Goal: Task Accomplishment & Management: Manage account settings

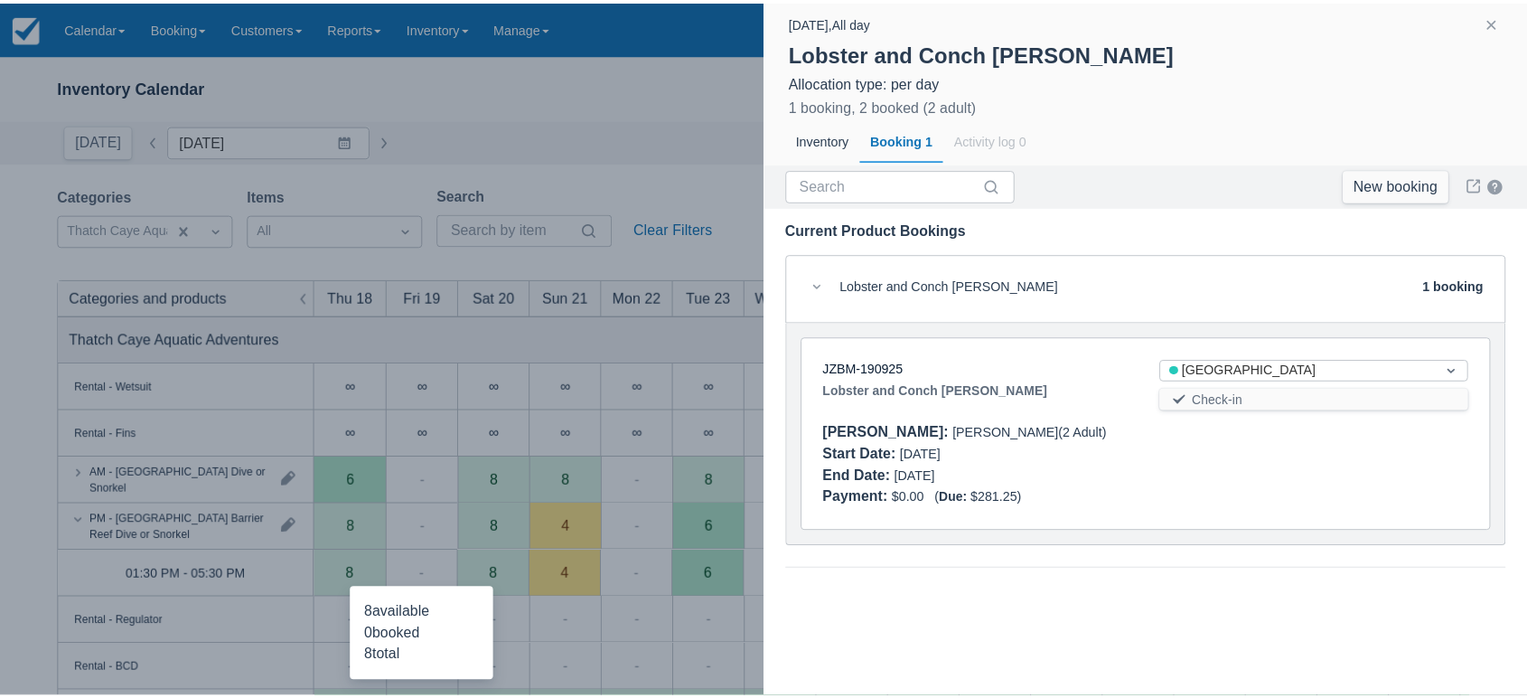
scroll to position [361, 0]
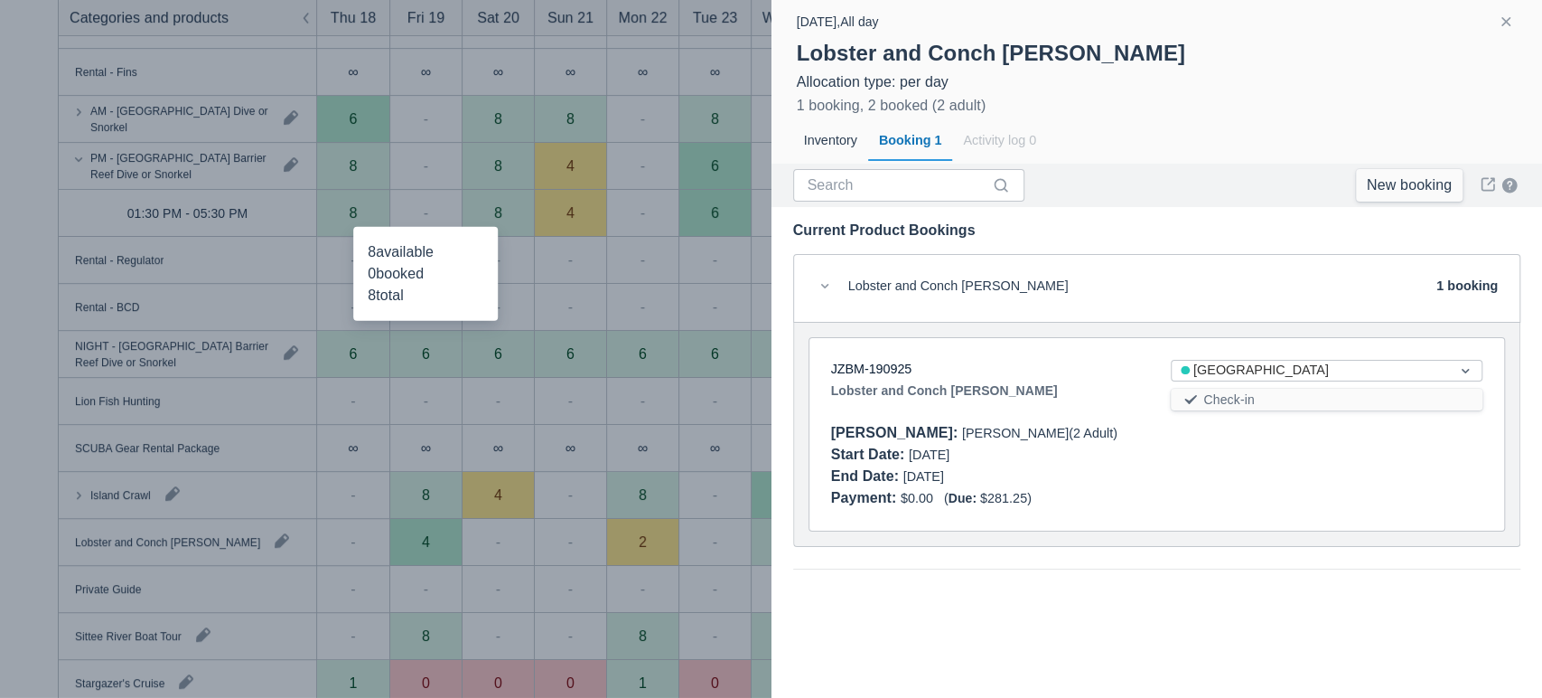
click at [1502, 14] on button "button" at bounding box center [1506, 22] width 22 height 22
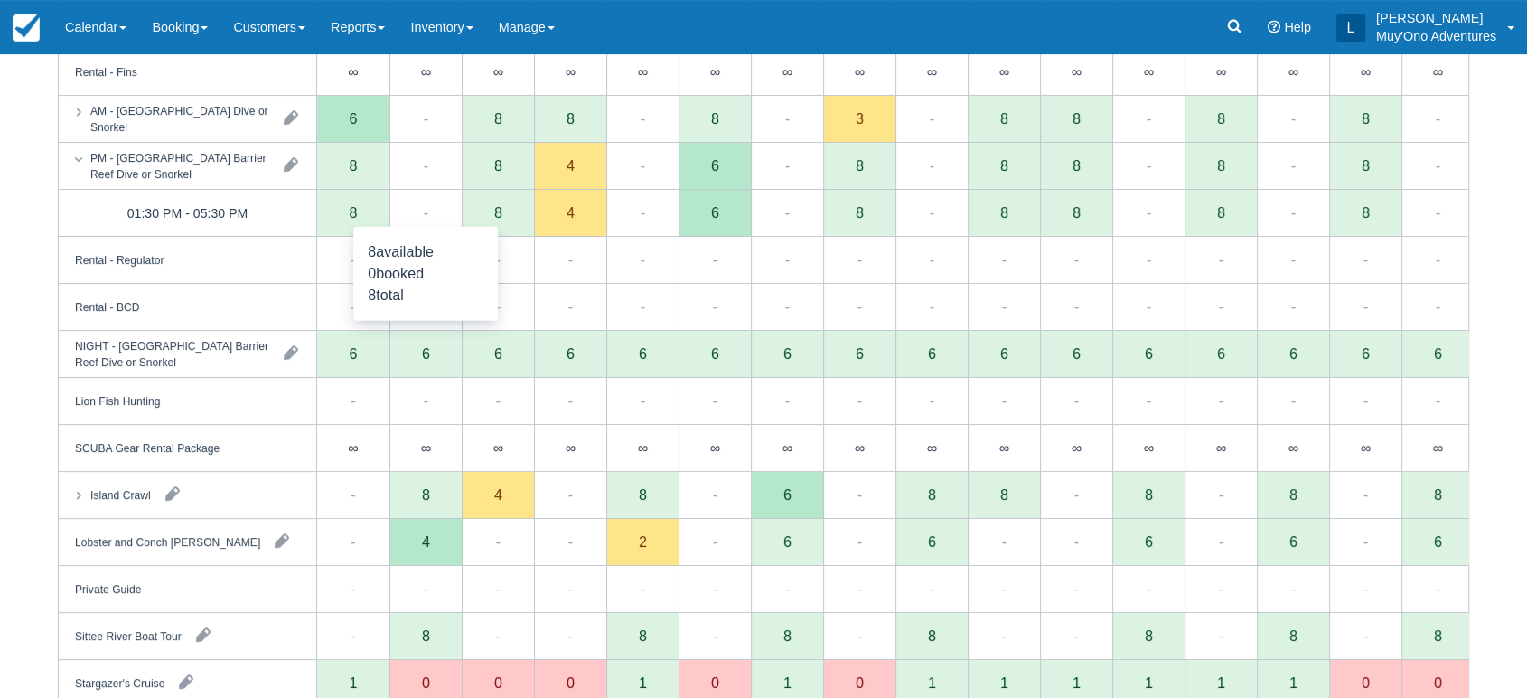
scroll to position [0, 0]
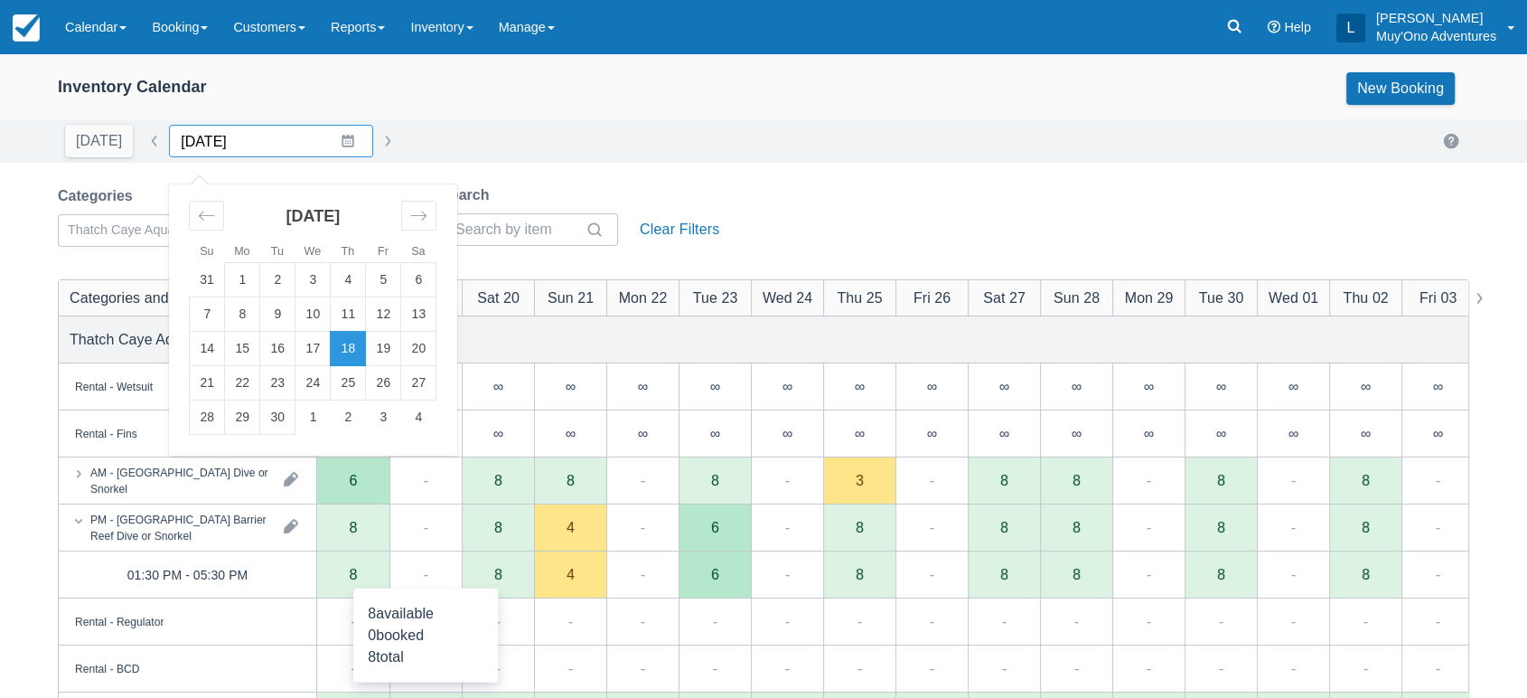
click at [338, 143] on input "09/18/25" at bounding box center [271, 141] width 204 height 33
click at [413, 220] on icon "Move forward to switch to the next month." at bounding box center [418, 215] width 17 height 17
click at [369, 389] on td "24" at bounding box center [383, 383] width 35 height 34
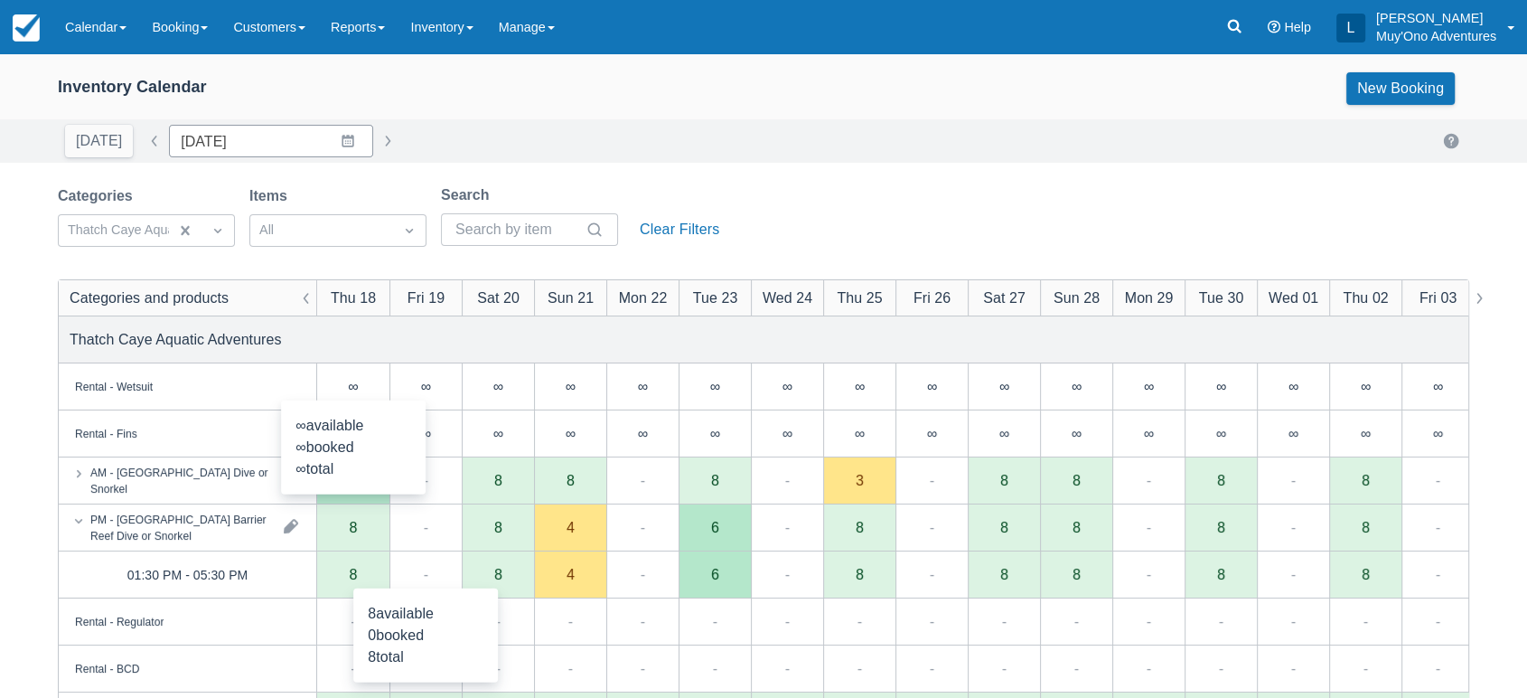
type input "[DATE]"
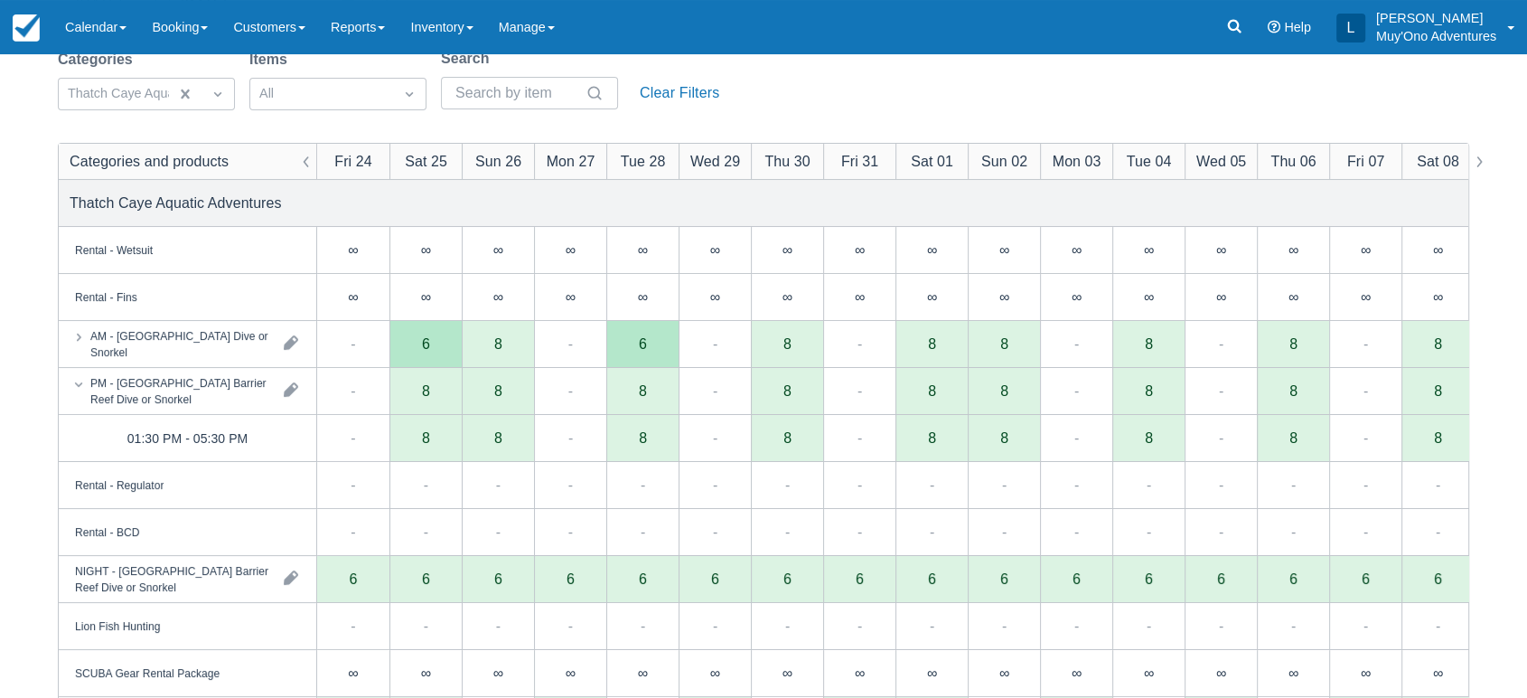
scroll to position [139, 0]
click at [203, 346] on div "AM - [GEOGRAPHIC_DATA] Dive or Snorkel" at bounding box center [179, 340] width 179 height 33
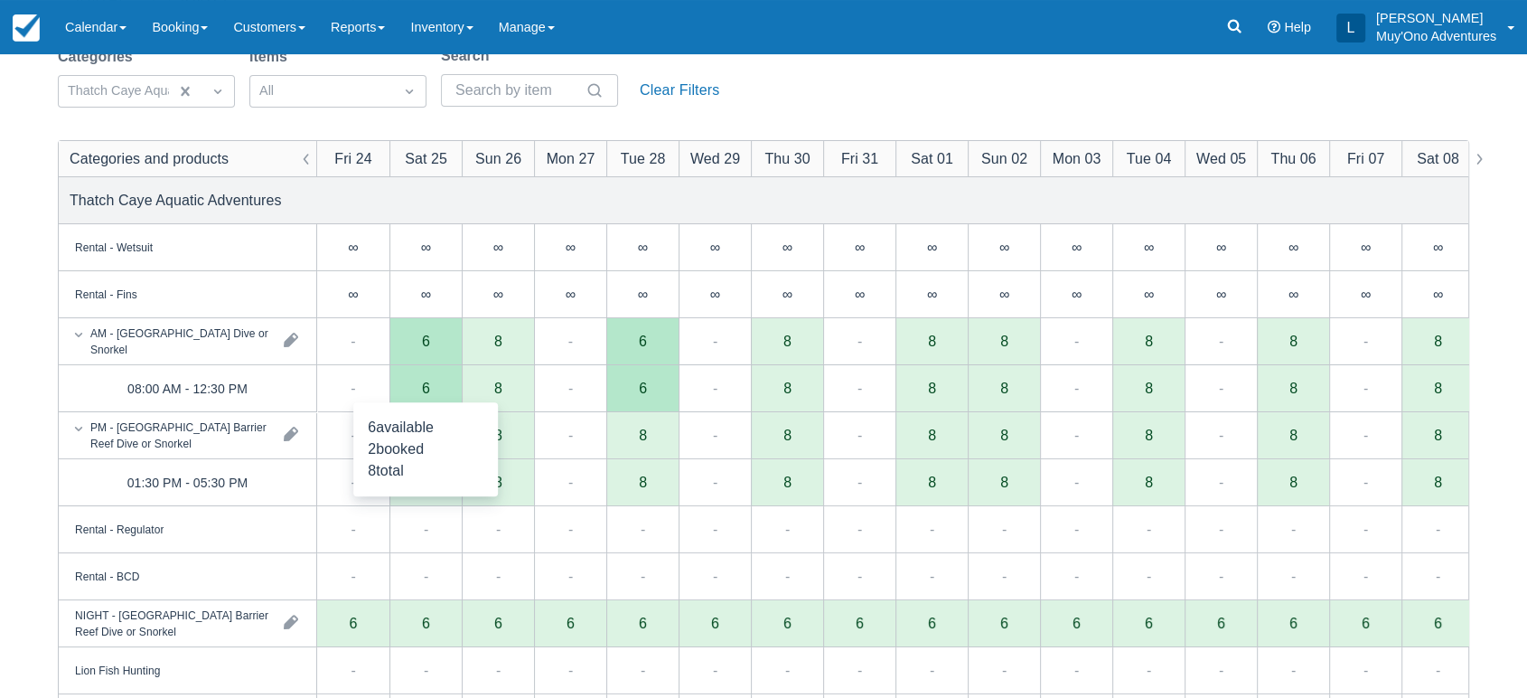
click at [435, 383] on div "6" at bounding box center [425, 388] width 72 height 47
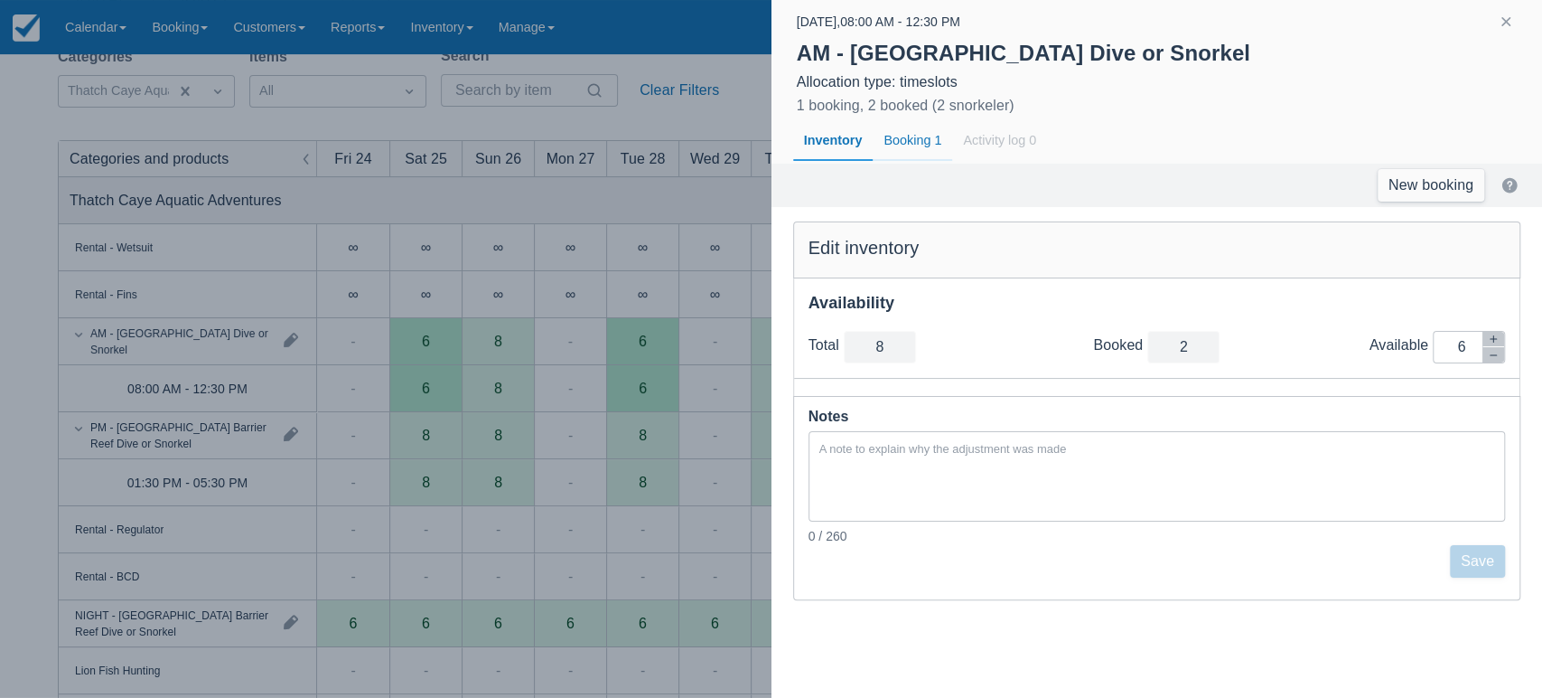
click at [919, 156] on div "Booking 1" at bounding box center [913, 141] width 80 height 42
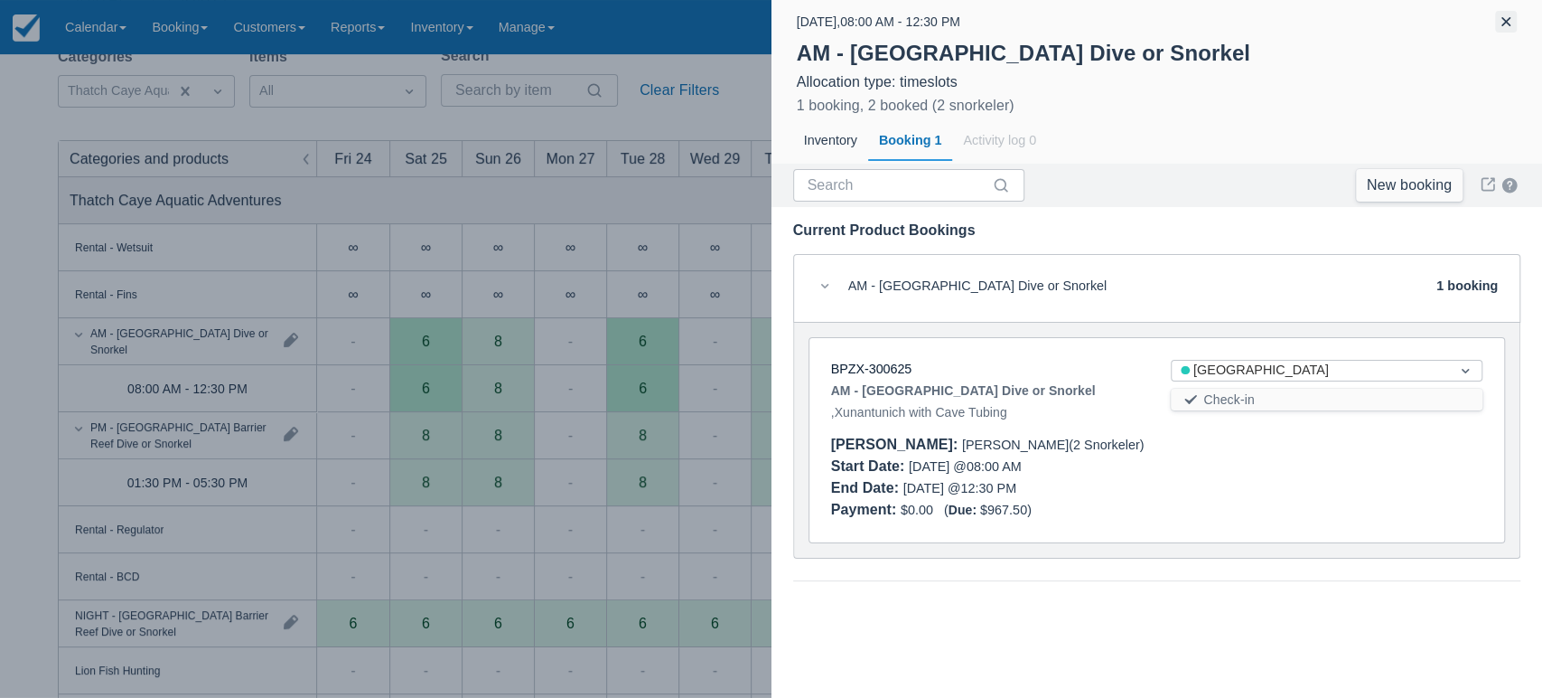
click at [1504, 19] on button "button" at bounding box center [1506, 22] width 22 height 22
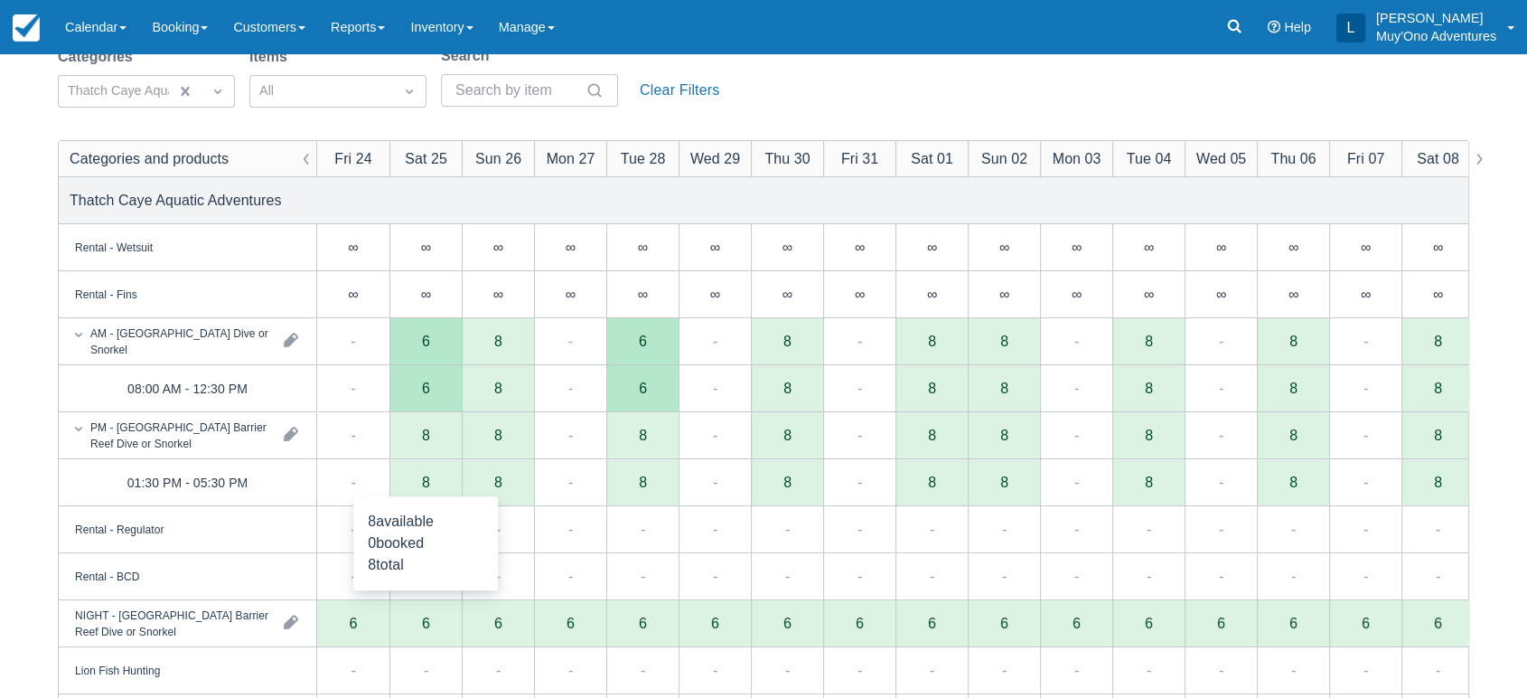
click at [426, 483] on div "8" at bounding box center [426, 481] width 8 height 14
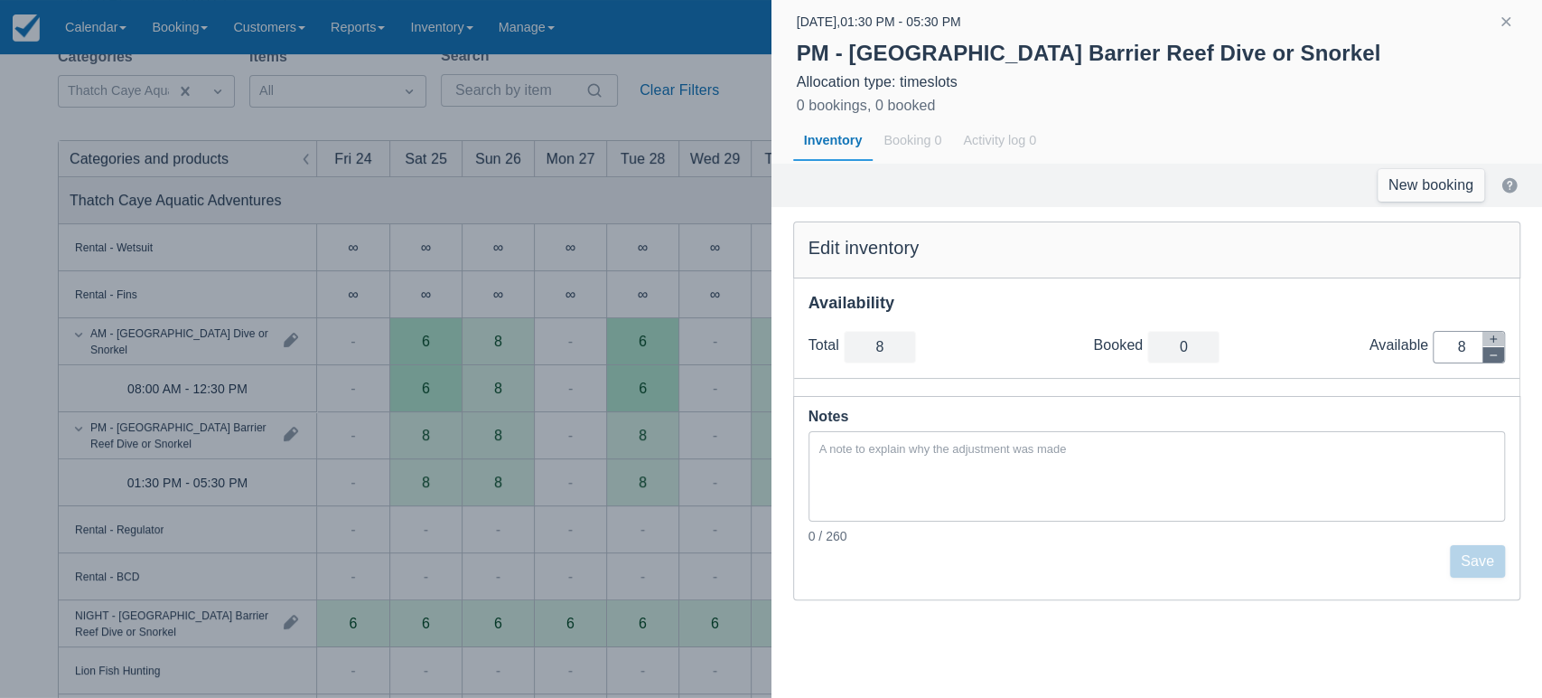
click at [1496, 352] on icon "button" at bounding box center [1493, 355] width 11 height 11
type input "7"
click at [1496, 352] on icon "button" at bounding box center [1493, 355] width 11 height 11
type input "6"
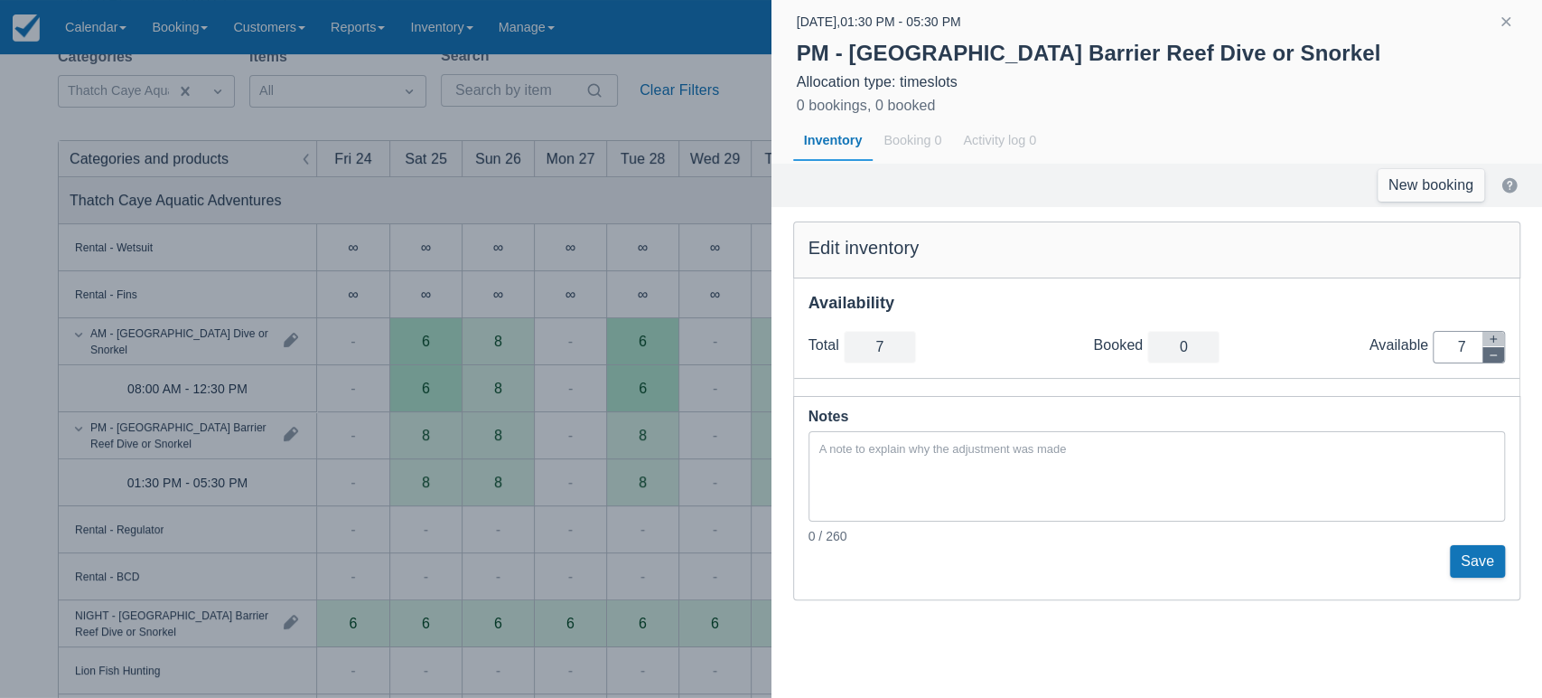
type input "6"
click at [1496, 352] on icon "button" at bounding box center [1493, 355] width 11 height 11
type input "5"
click at [1496, 352] on icon "button" at bounding box center [1493, 355] width 11 height 11
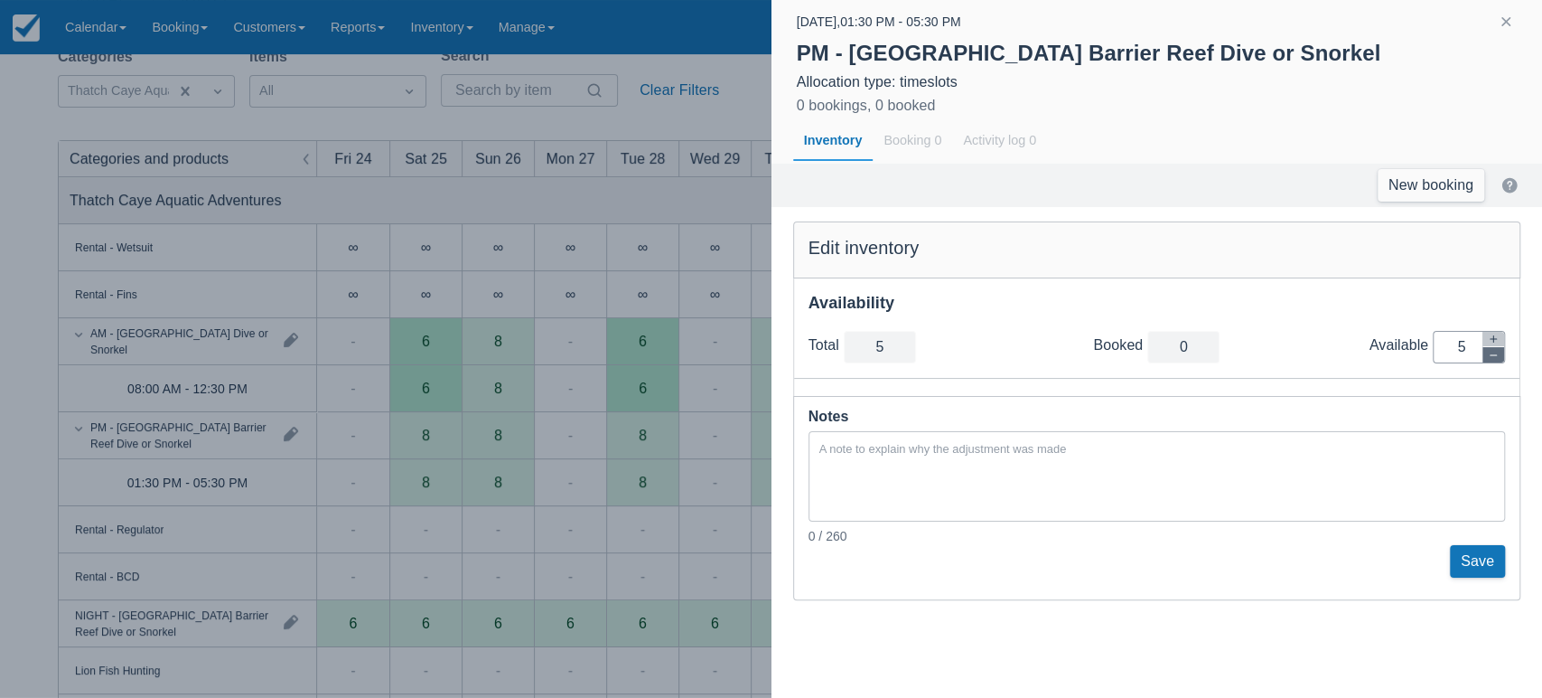
type input "4"
click at [1496, 352] on icon "button" at bounding box center [1493, 355] width 11 height 11
type input "3"
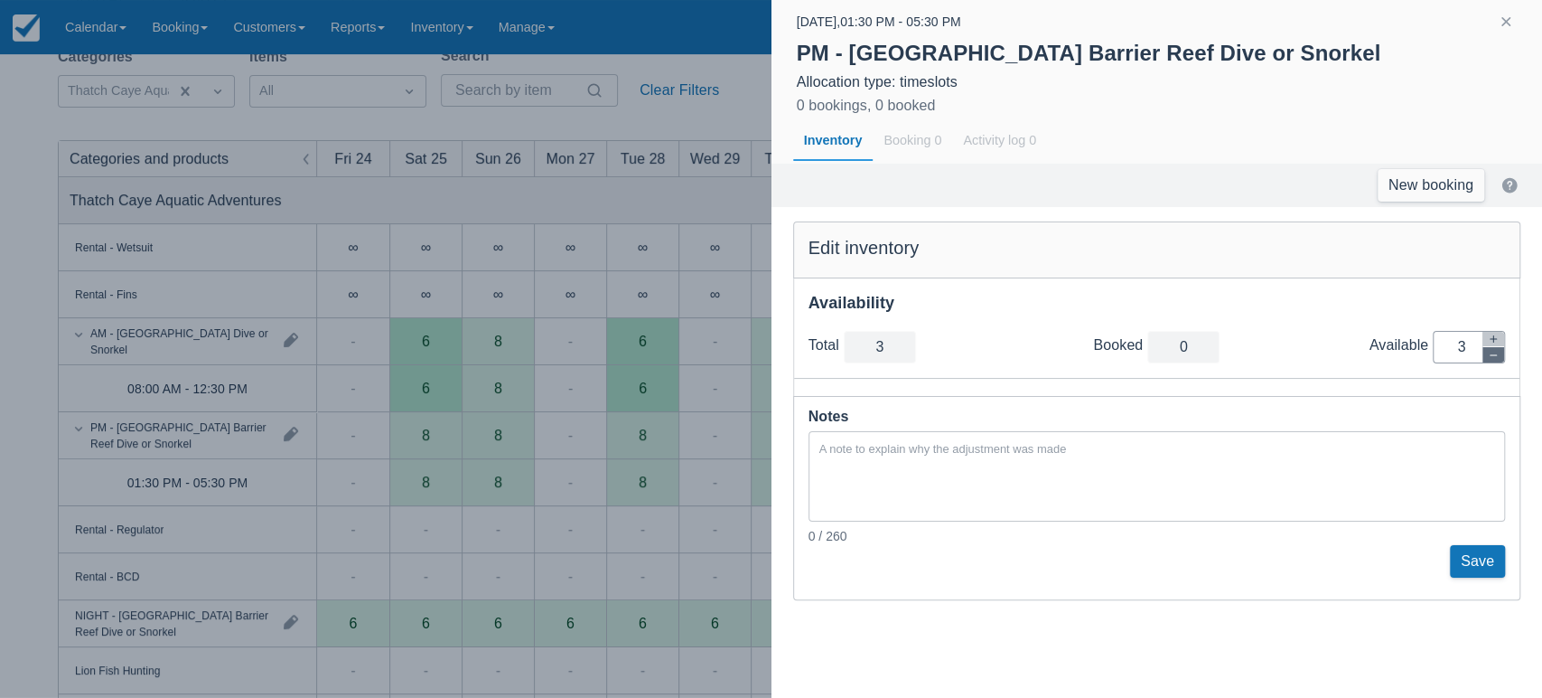
click at [1496, 352] on icon "button" at bounding box center [1493, 355] width 11 height 11
type input "2"
click at [1496, 352] on icon "button" at bounding box center [1493, 355] width 11 height 11
type input "1"
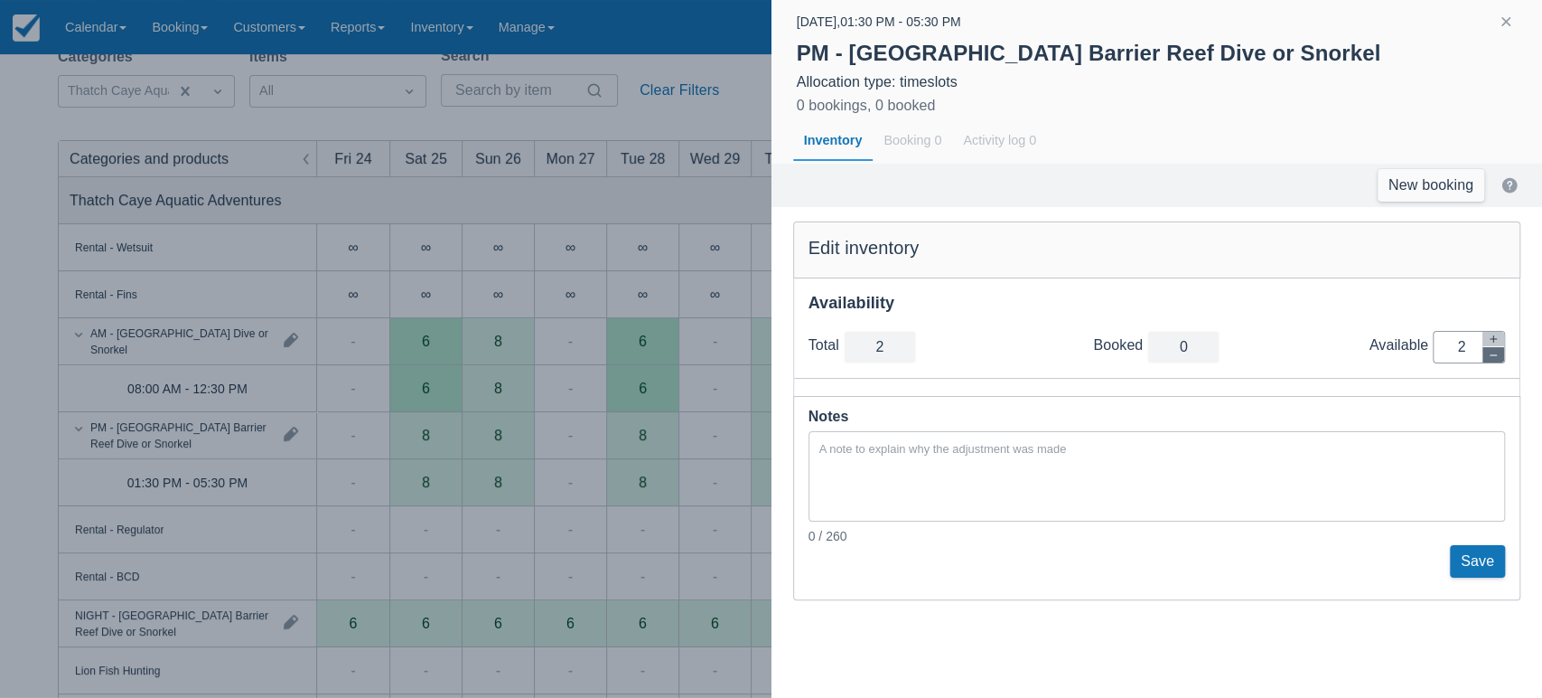
type input "1"
click at [1496, 352] on icon "button" at bounding box center [1493, 355] width 11 height 11
type input "0"
click at [1475, 554] on button "Save" at bounding box center [1477, 561] width 55 height 33
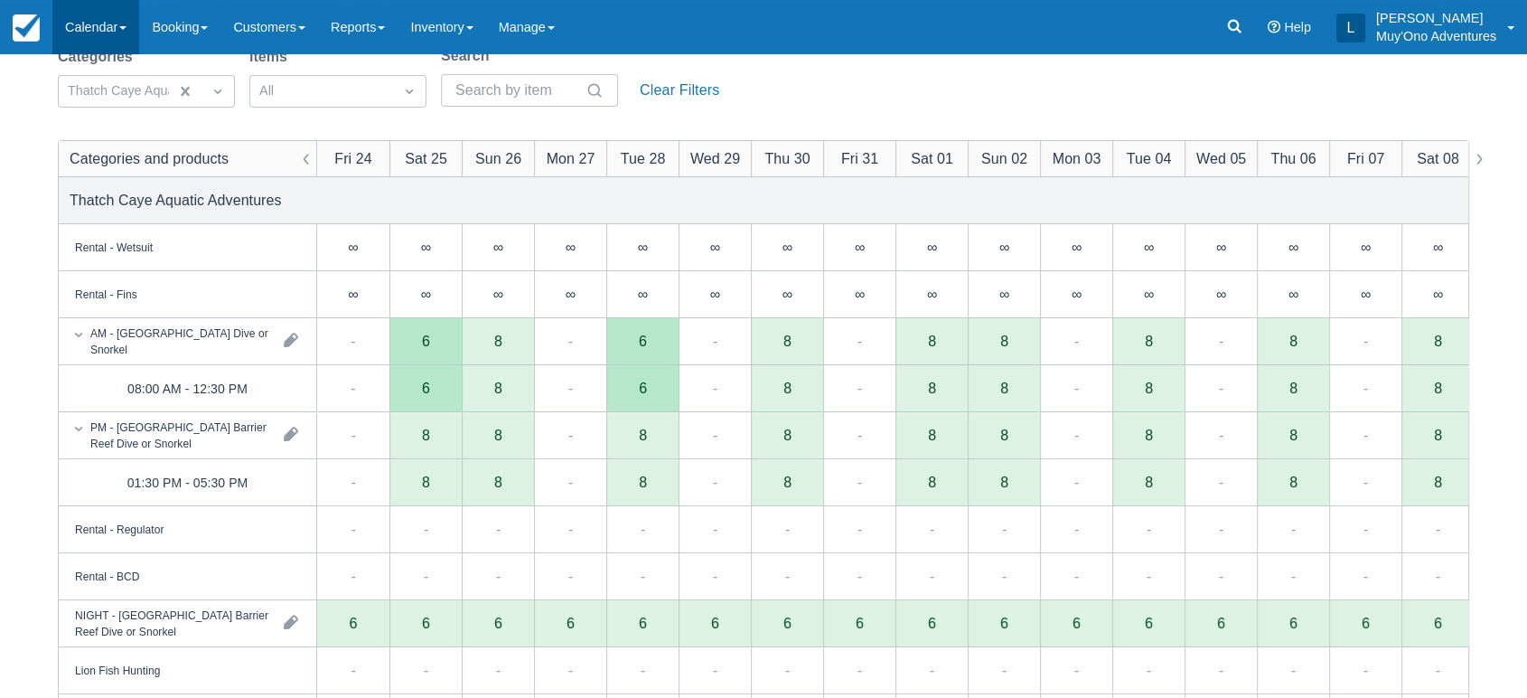
click at [131, 20] on link "Calendar" at bounding box center [95, 27] width 87 height 54
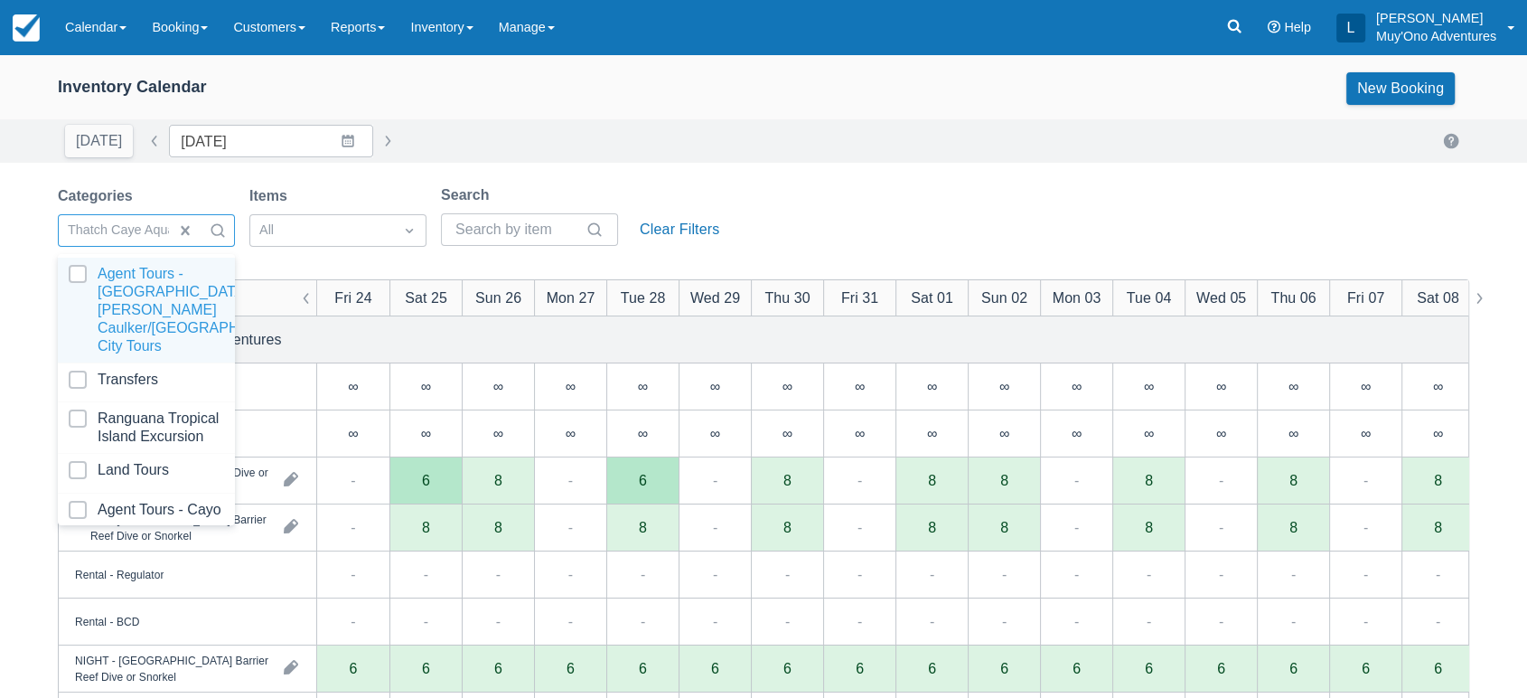
click at [211, 239] on div at bounding box center [217, 230] width 33 height 25
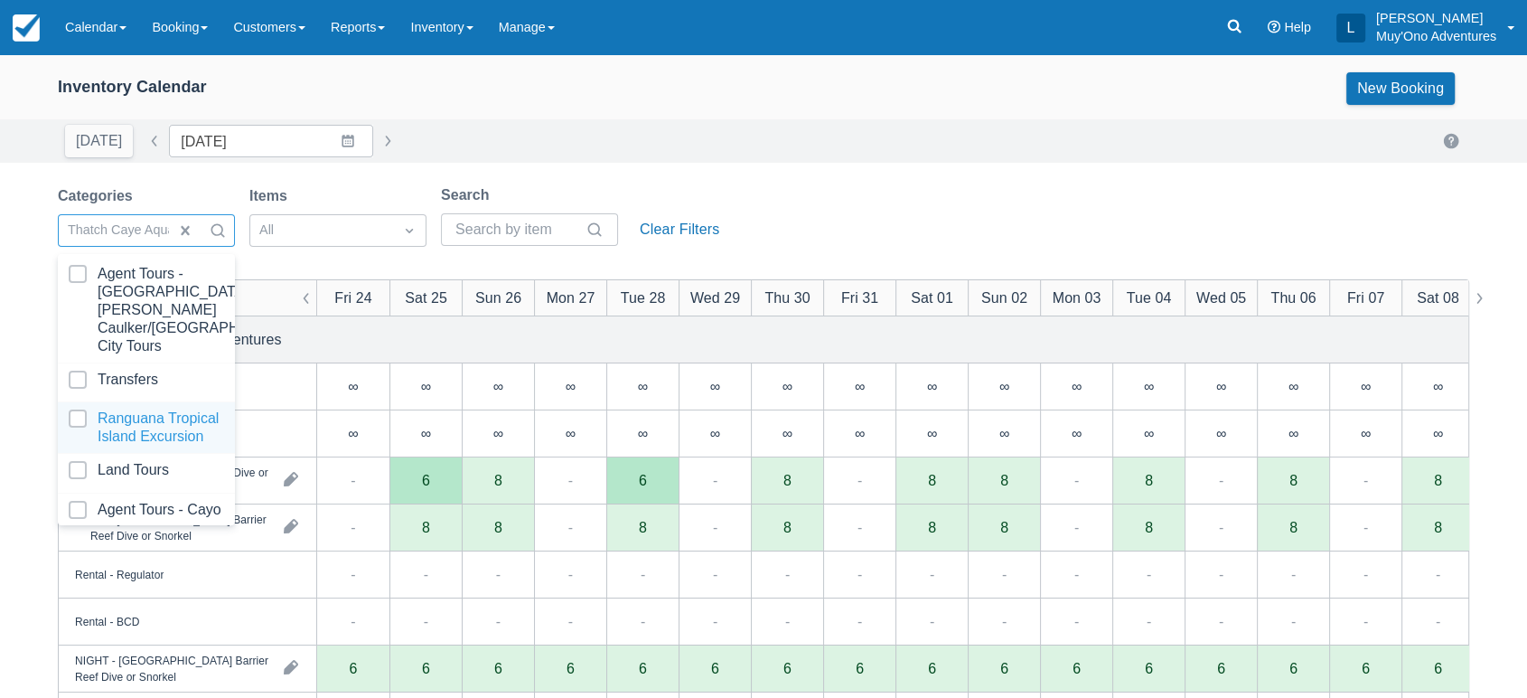
scroll to position [180, 0]
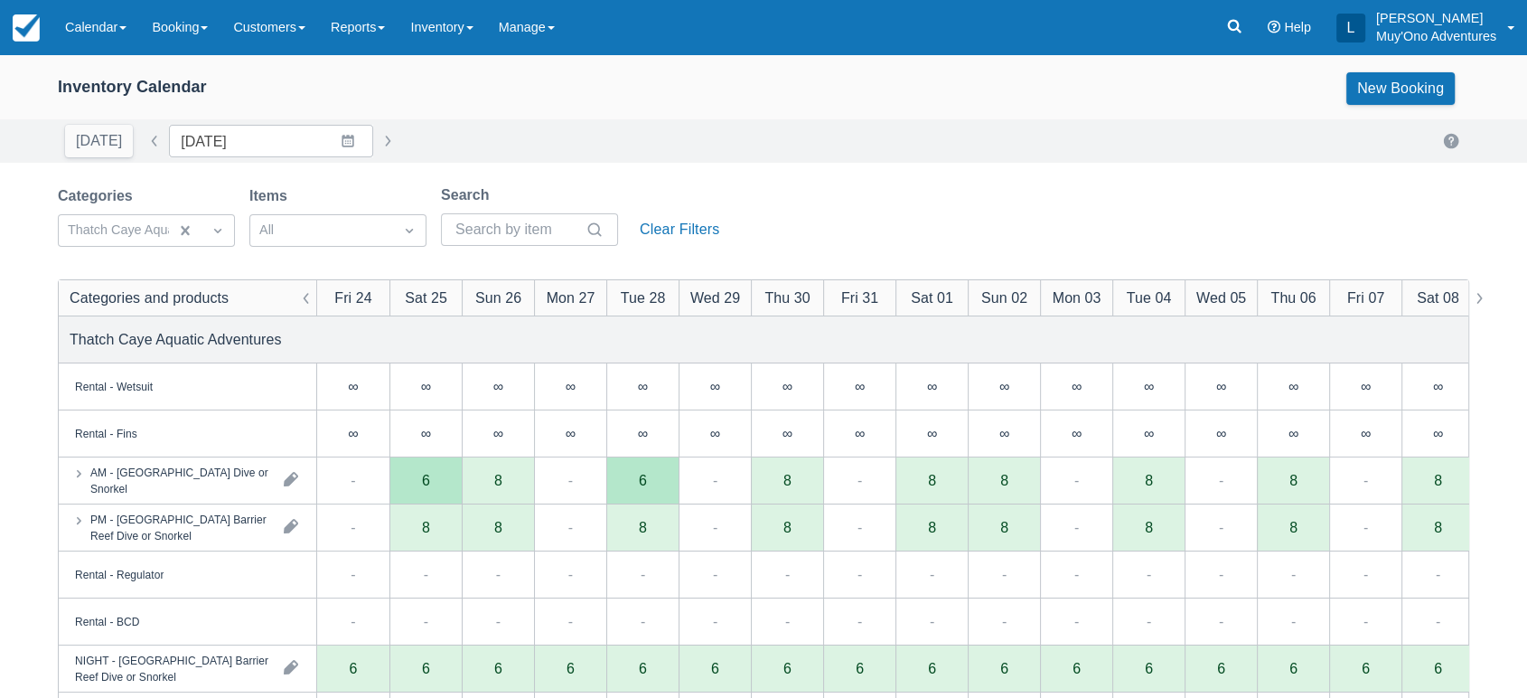
click at [506, 156] on div "[DATE] Date [DATE] Navigate forward to interact with the calendar and select a …" at bounding box center [763, 141] width 1411 height 33
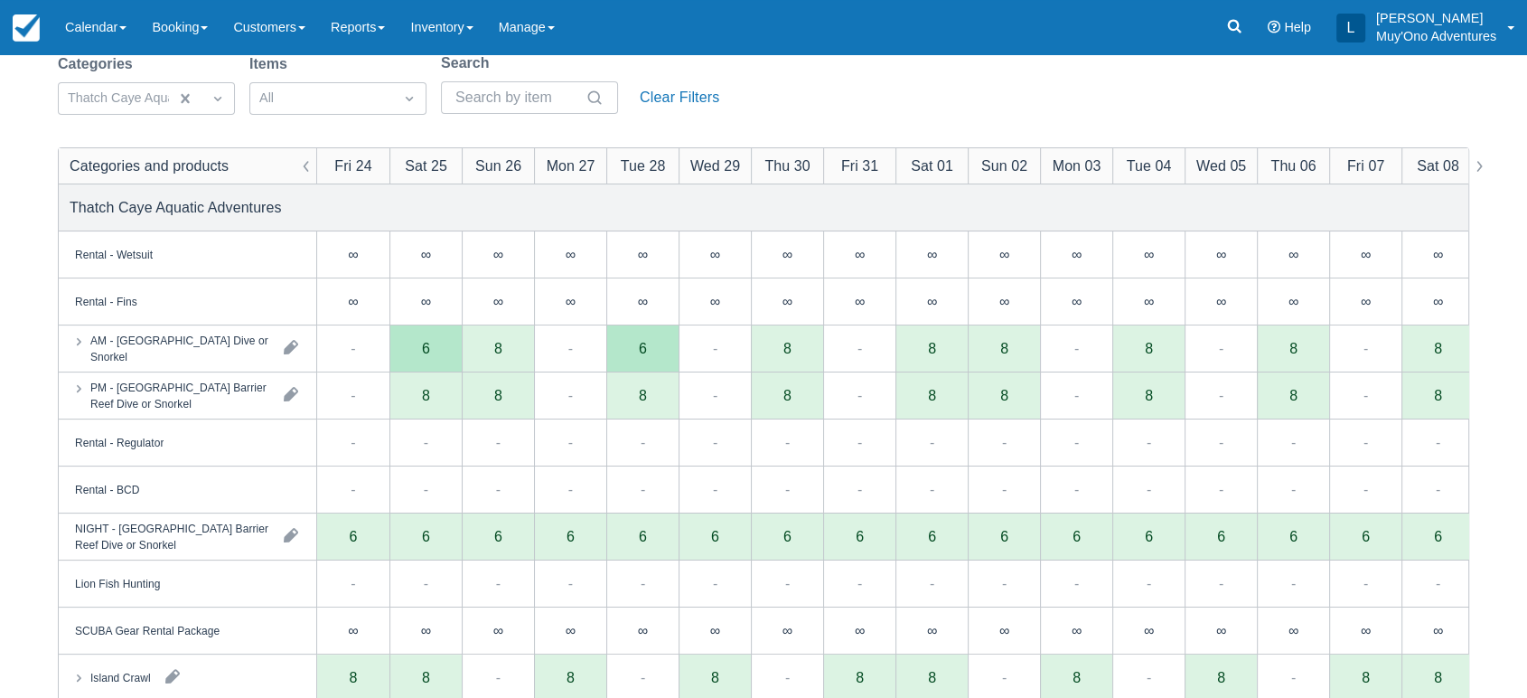
scroll to position [133, 0]
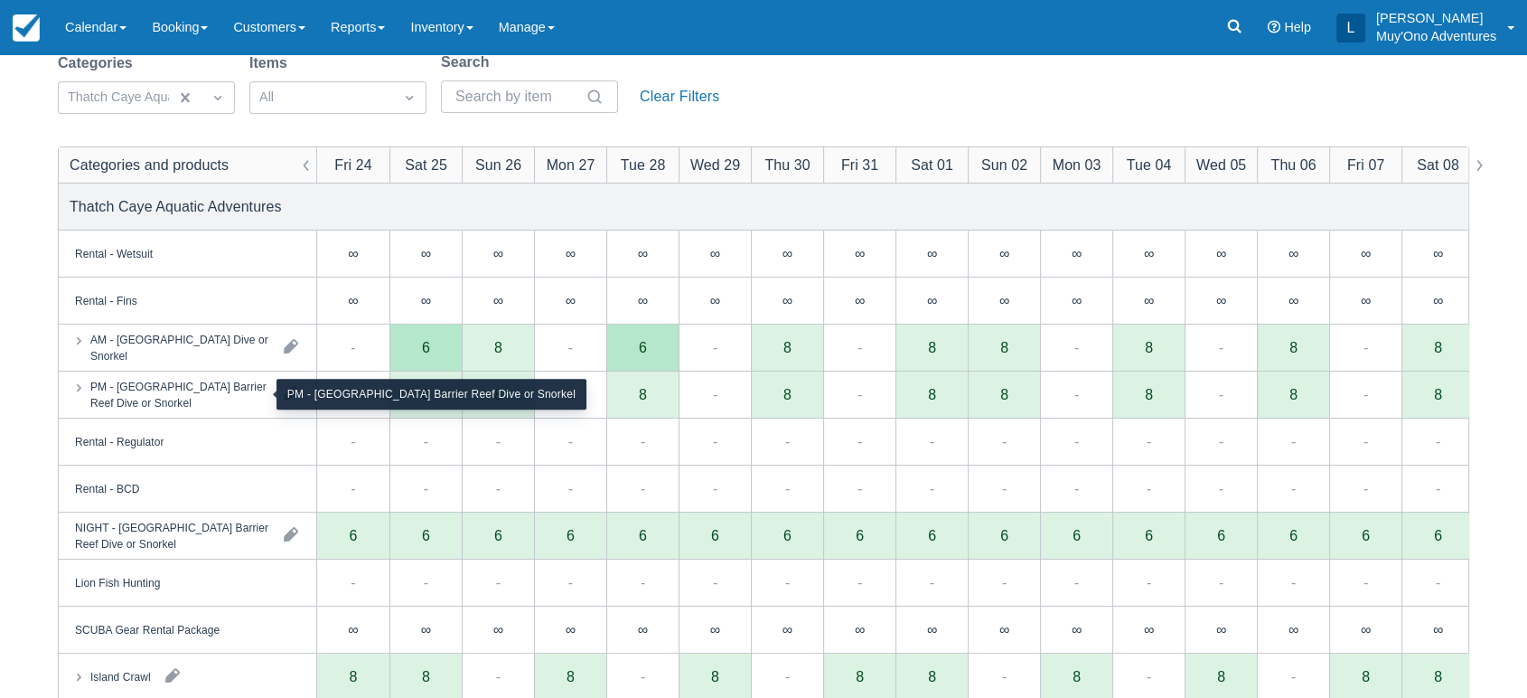
click at [244, 393] on div "PM - [GEOGRAPHIC_DATA] Barrier Reef Dive or Snorkel" at bounding box center [179, 394] width 179 height 33
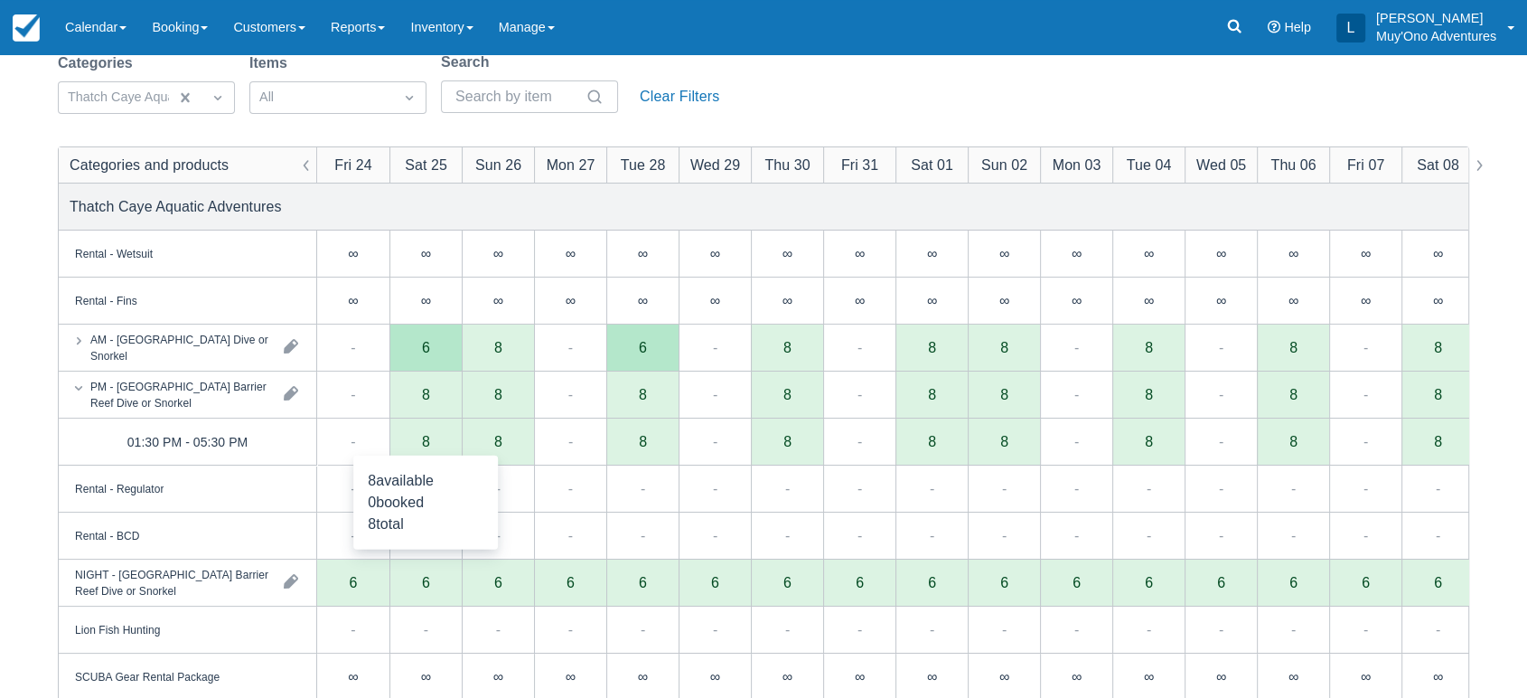
click at [432, 441] on div "8" at bounding box center [425, 441] width 72 height 47
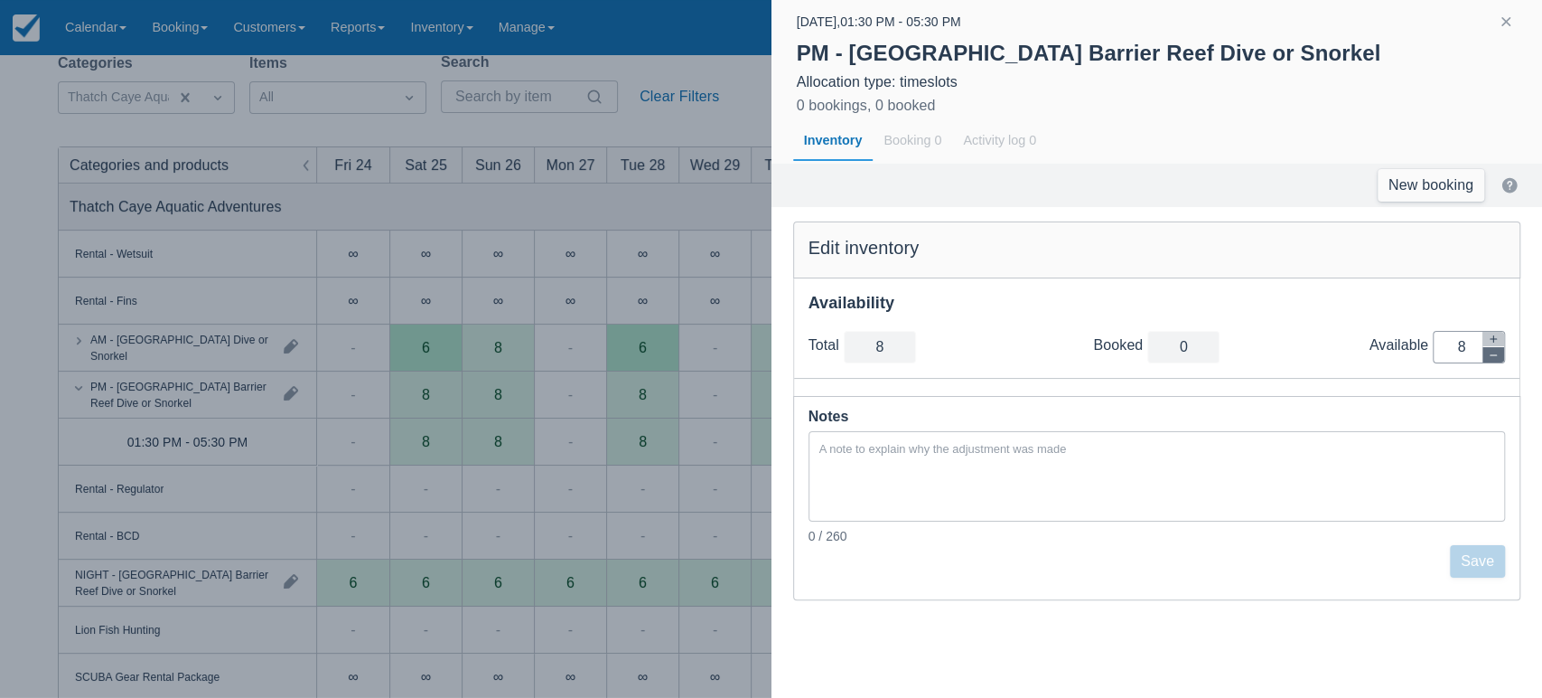
click at [1491, 347] on button "button" at bounding box center [1494, 354] width 22 height 15
type input "7"
click at [1491, 347] on button "button" at bounding box center [1494, 354] width 22 height 15
type input "6"
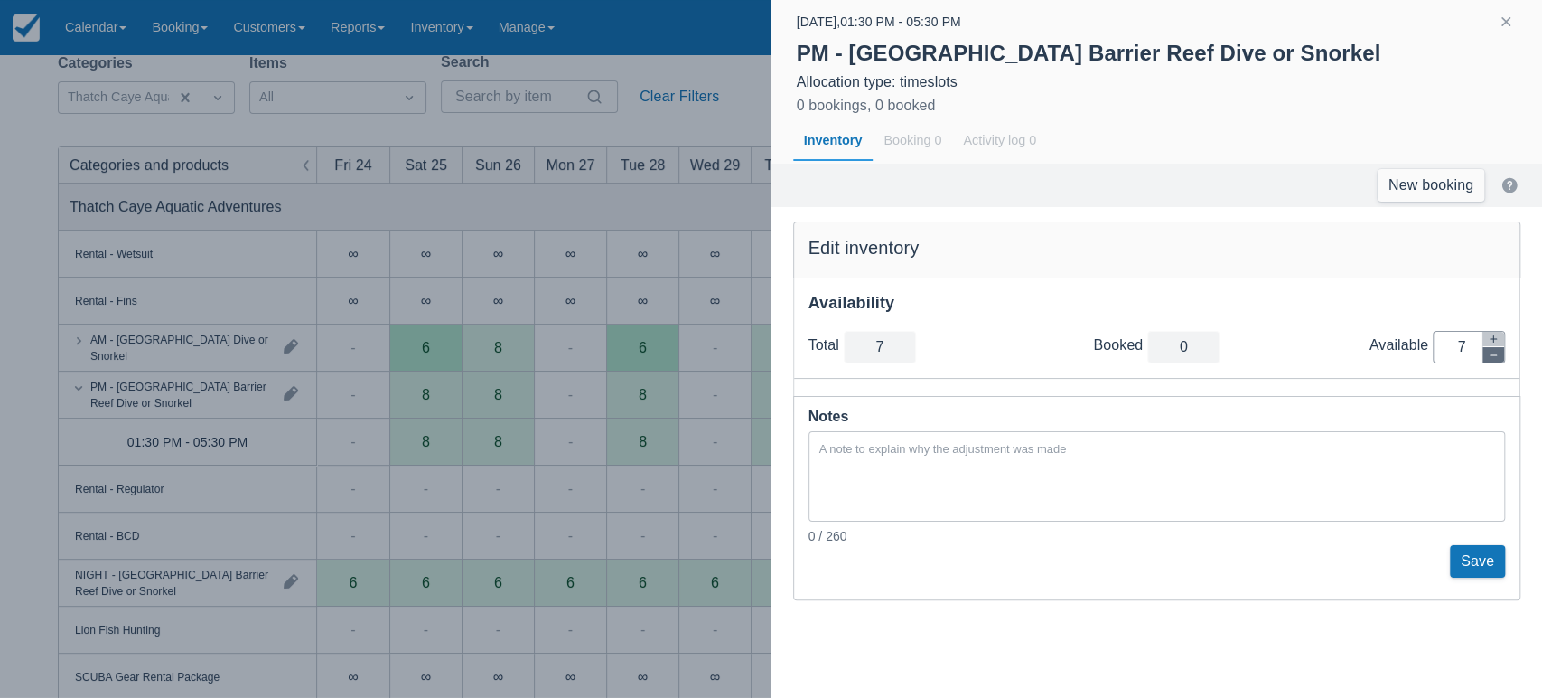
type input "6"
click at [1491, 347] on button "button" at bounding box center [1494, 354] width 22 height 15
type input "5"
click at [1491, 347] on button "button" at bounding box center [1494, 354] width 22 height 15
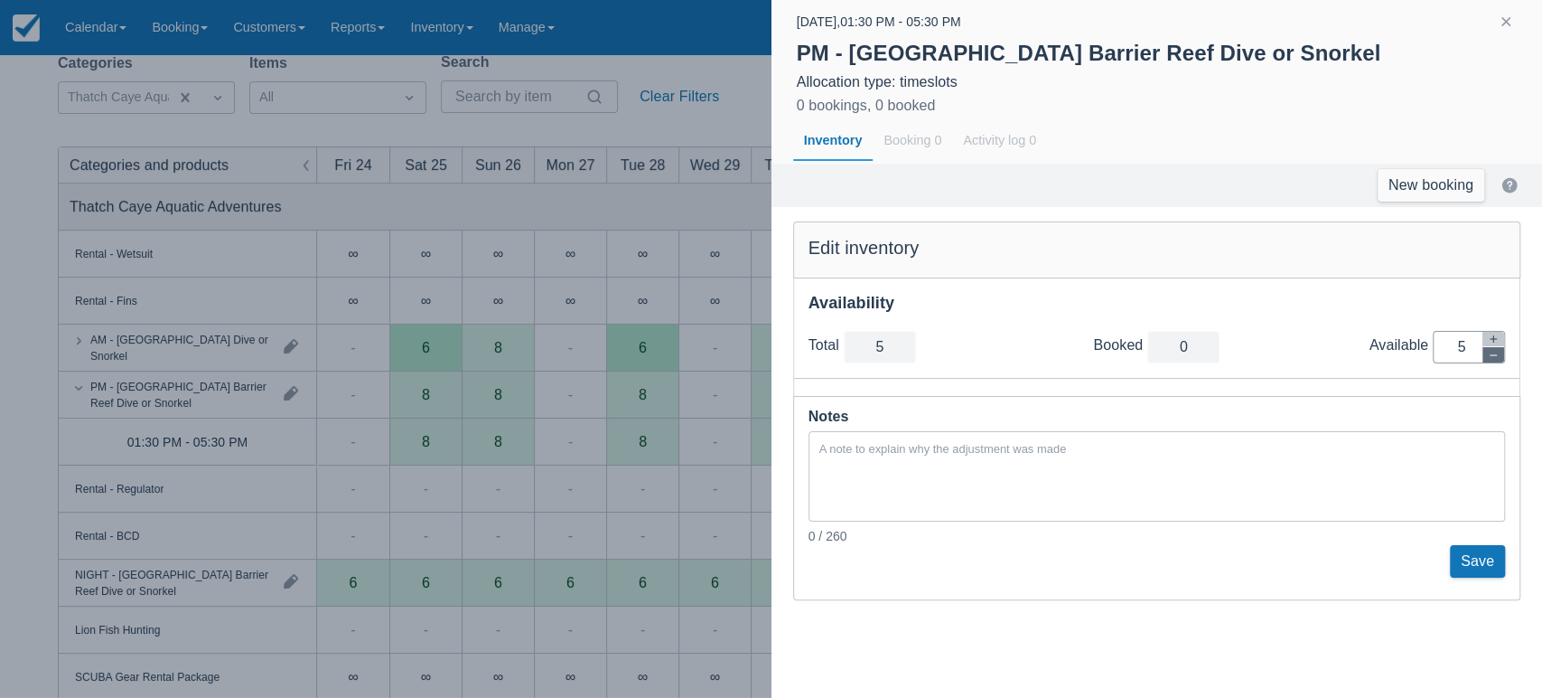
type input "4"
click at [1491, 347] on button "button" at bounding box center [1494, 354] width 22 height 15
type input "3"
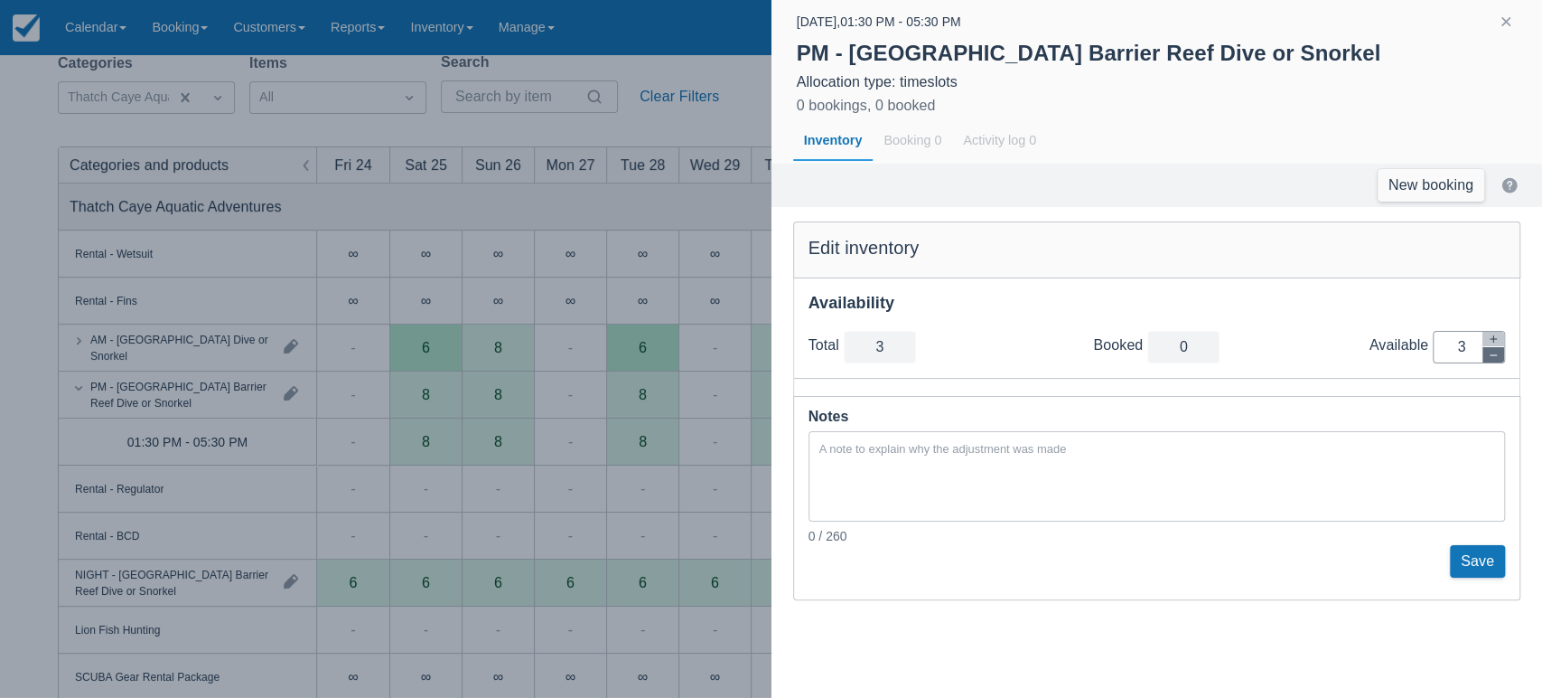
click at [1491, 347] on button "button" at bounding box center [1494, 354] width 22 height 15
type input "2"
click at [1491, 347] on button "button" at bounding box center [1494, 354] width 22 height 15
type input "1"
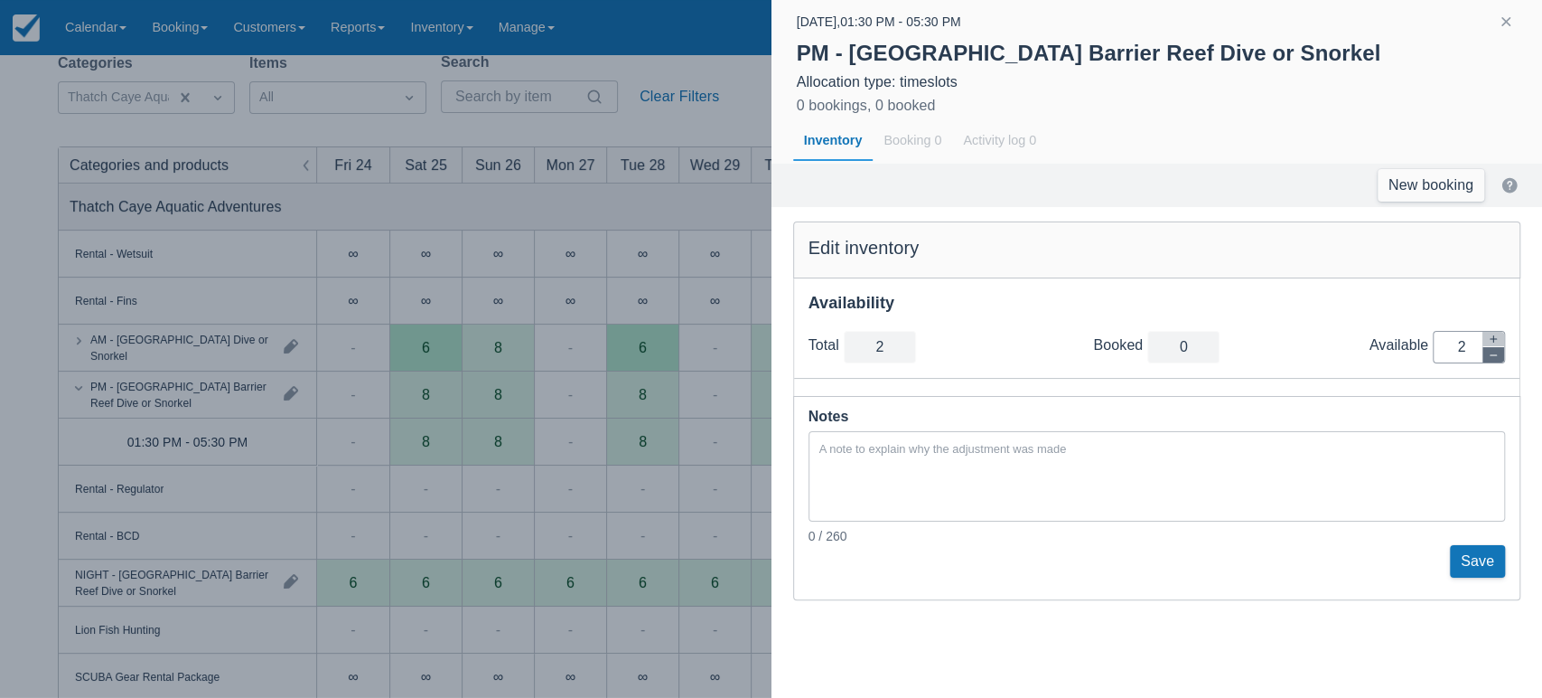
type input "1"
click at [1491, 347] on button "button" at bounding box center [1494, 354] width 22 height 15
type input "0"
click at [1476, 557] on button "Save" at bounding box center [1477, 561] width 55 height 33
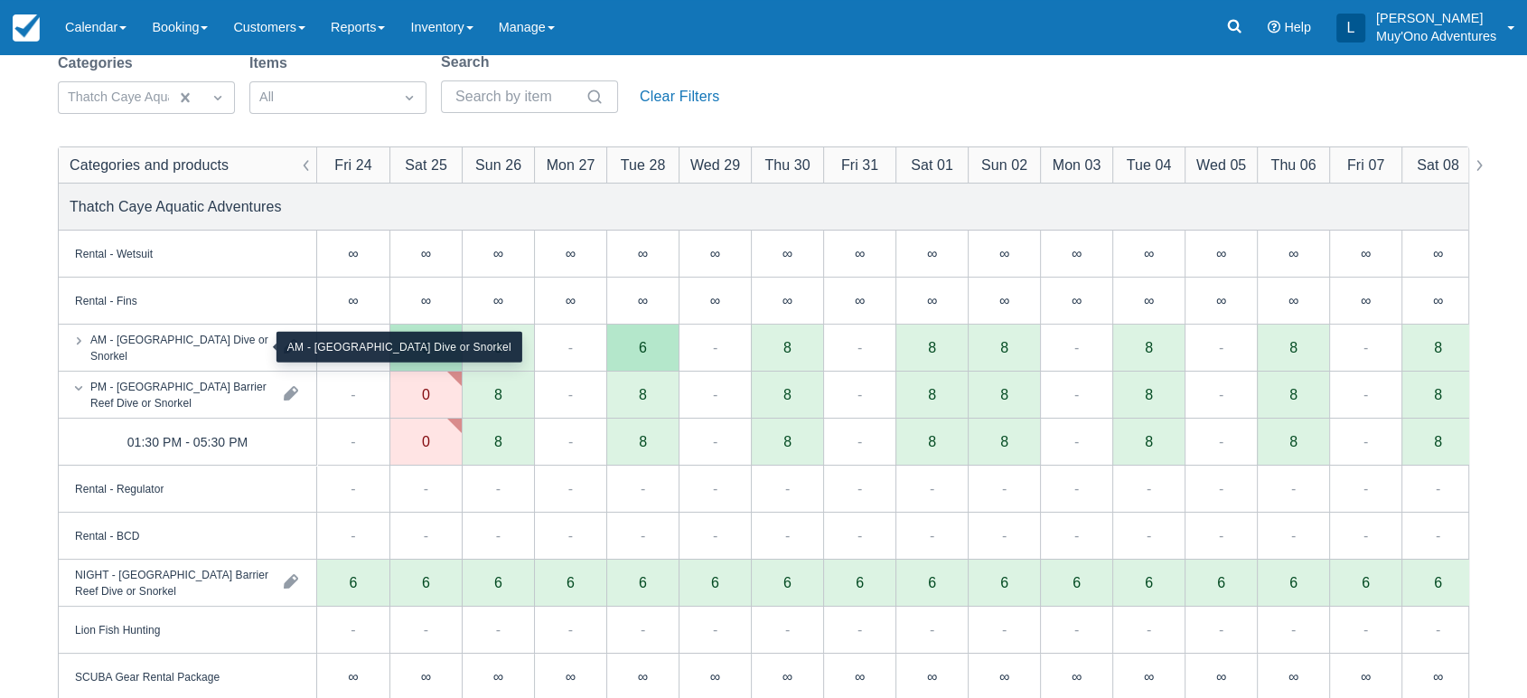
click at [210, 358] on div "AM - [GEOGRAPHIC_DATA] Dive or Snorkel" at bounding box center [179, 347] width 179 height 33
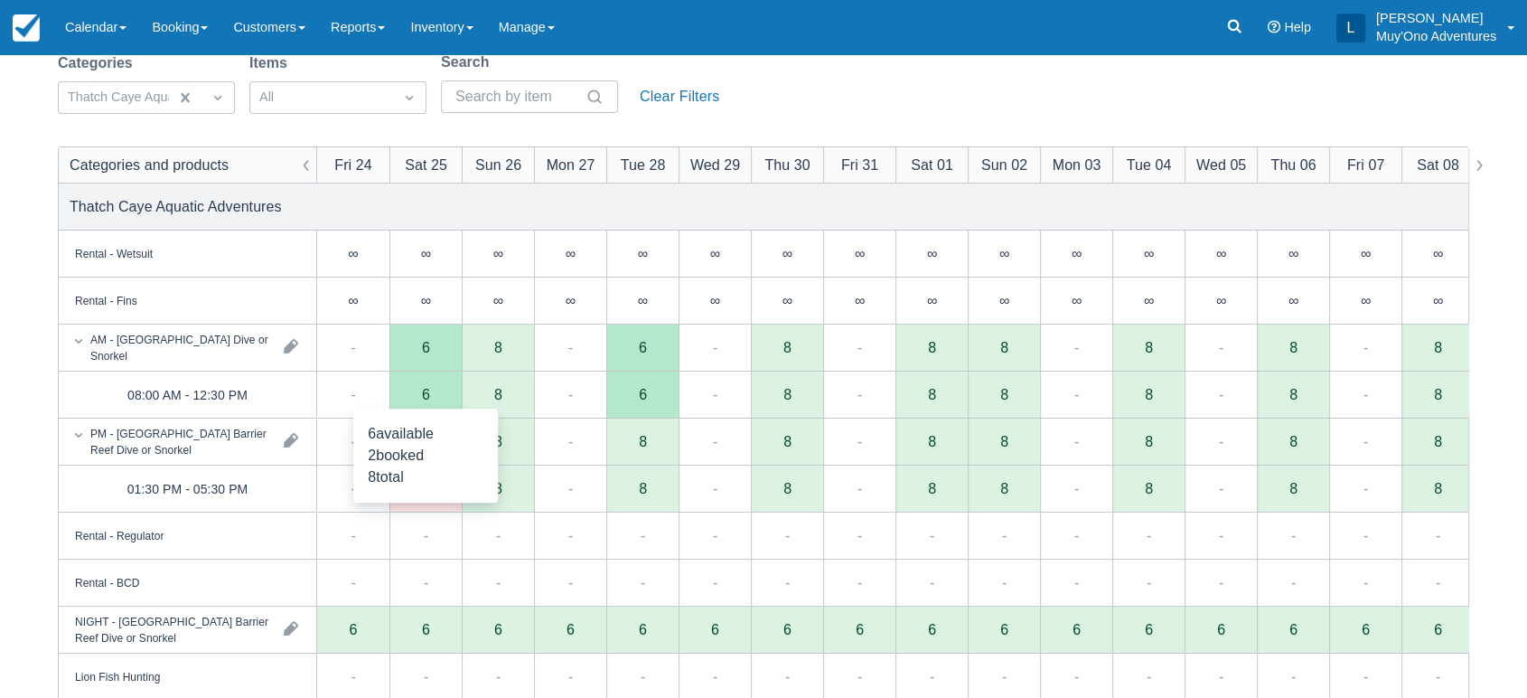
click at [411, 396] on div "6" at bounding box center [425, 394] width 72 height 47
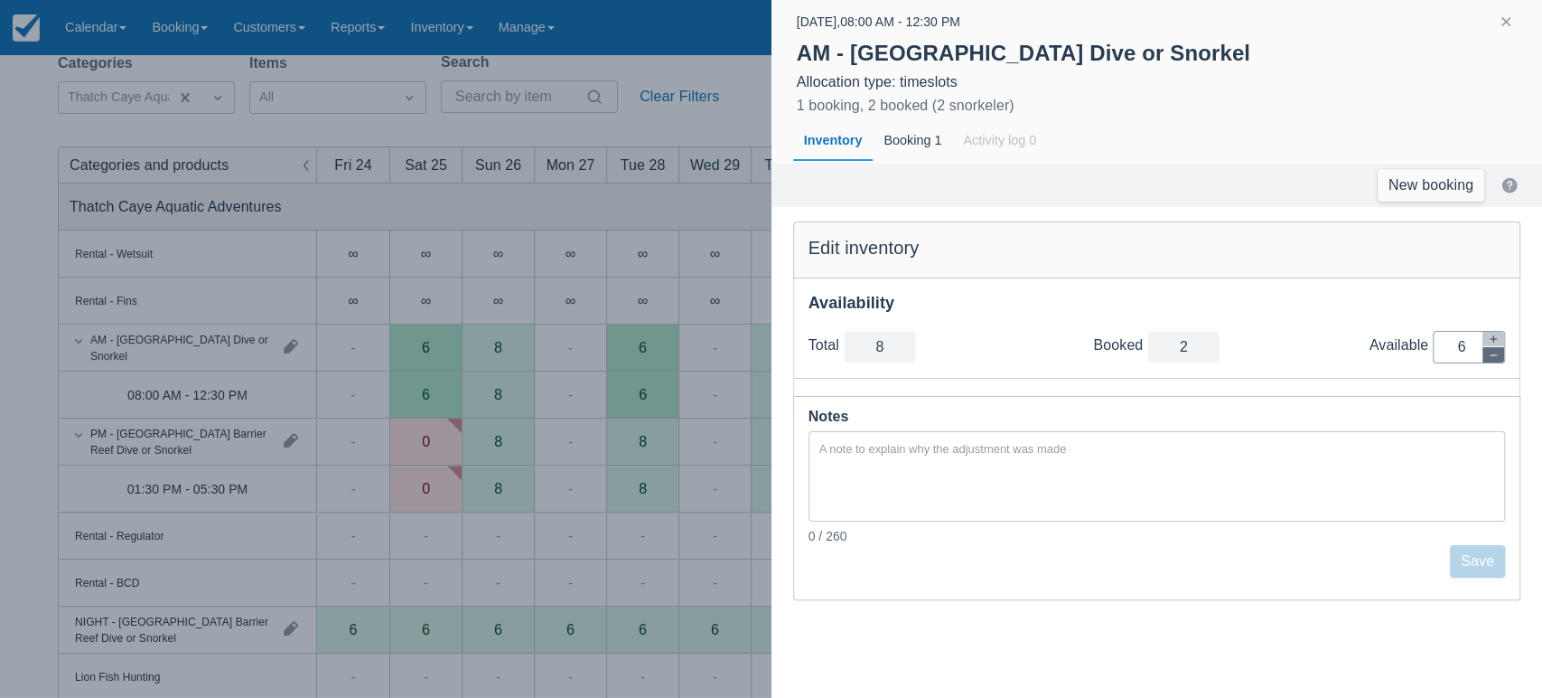
click at [1491, 355] on icon "button" at bounding box center [1493, 355] width 11 height 11
type input "7"
type input "5"
click at [1491, 355] on icon "button" at bounding box center [1493, 355] width 11 height 11
type input "6"
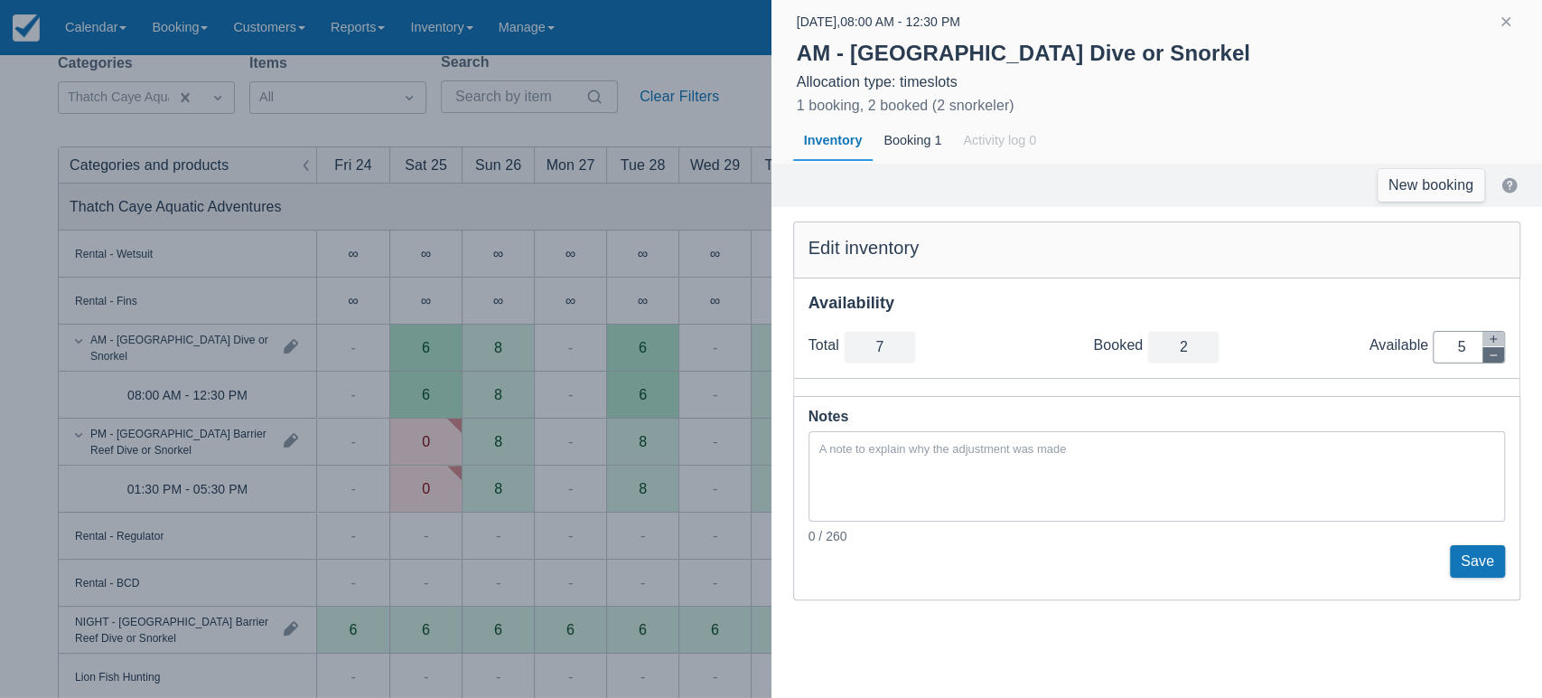
type input "4"
click at [1491, 355] on icon "button" at bounding box center [1493, 355] width 11 height 11
type input "5"
type input "3"
click at [1491, 355] on icon "button" at bounding box center [1493, 355] width 11 height 11
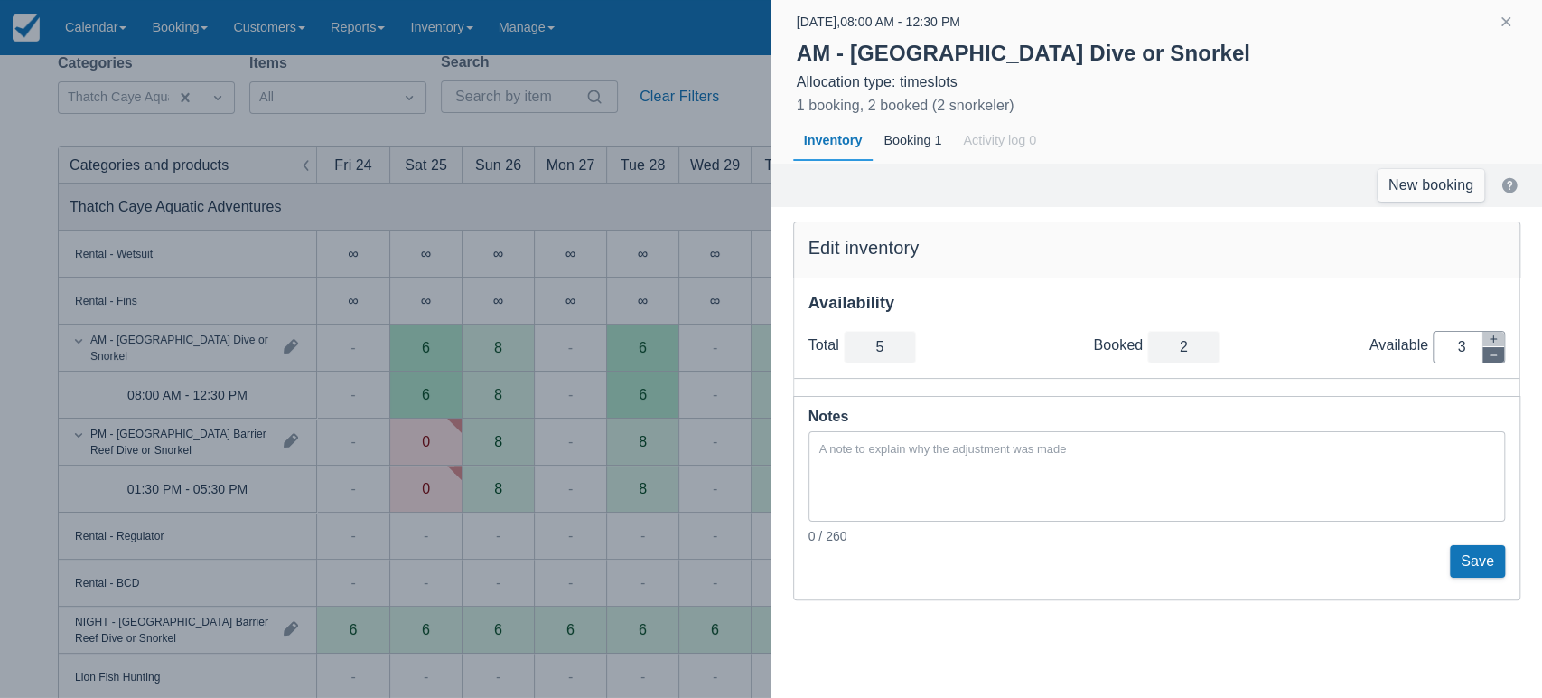
type input "4"
type input "2"
click at [1476, 567] on button "Save" at bounding box center [1477, 561] width 55 height 33
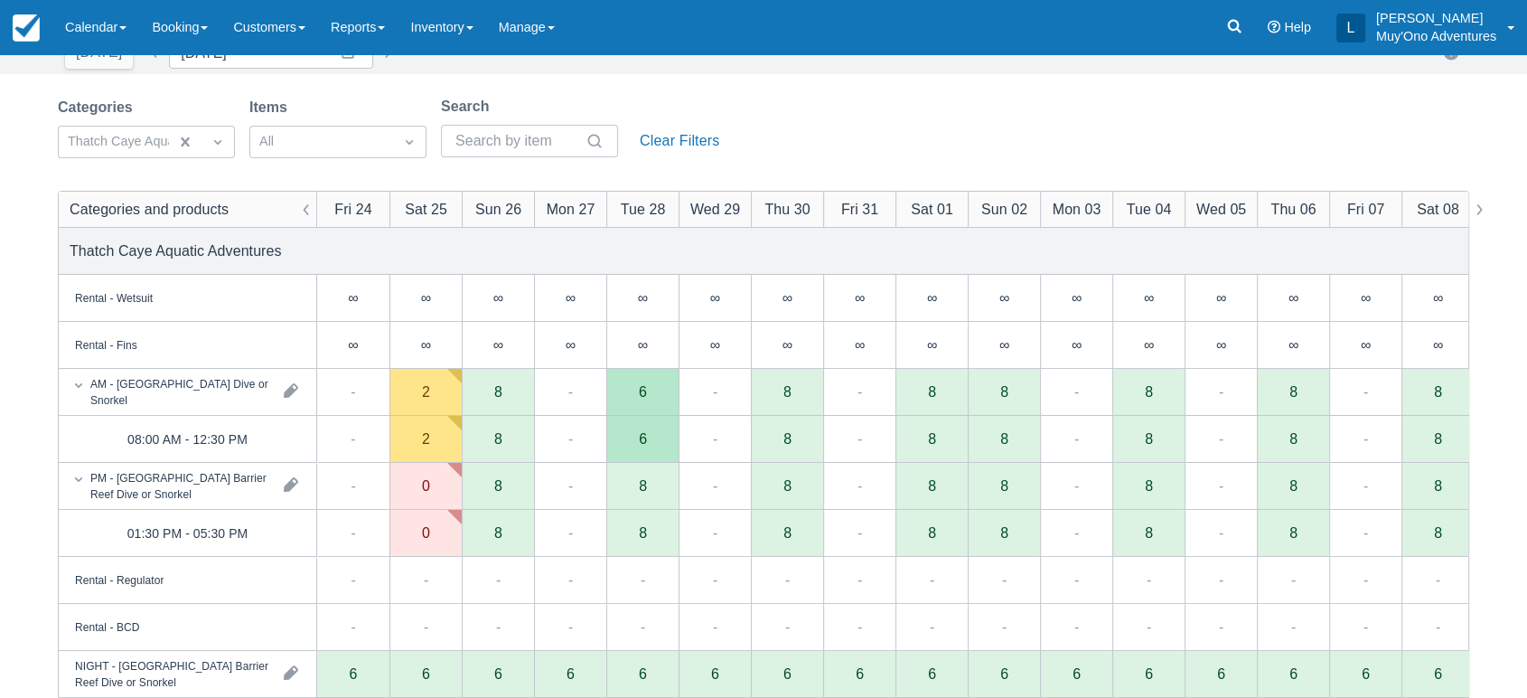
scroll to position [87, 0]
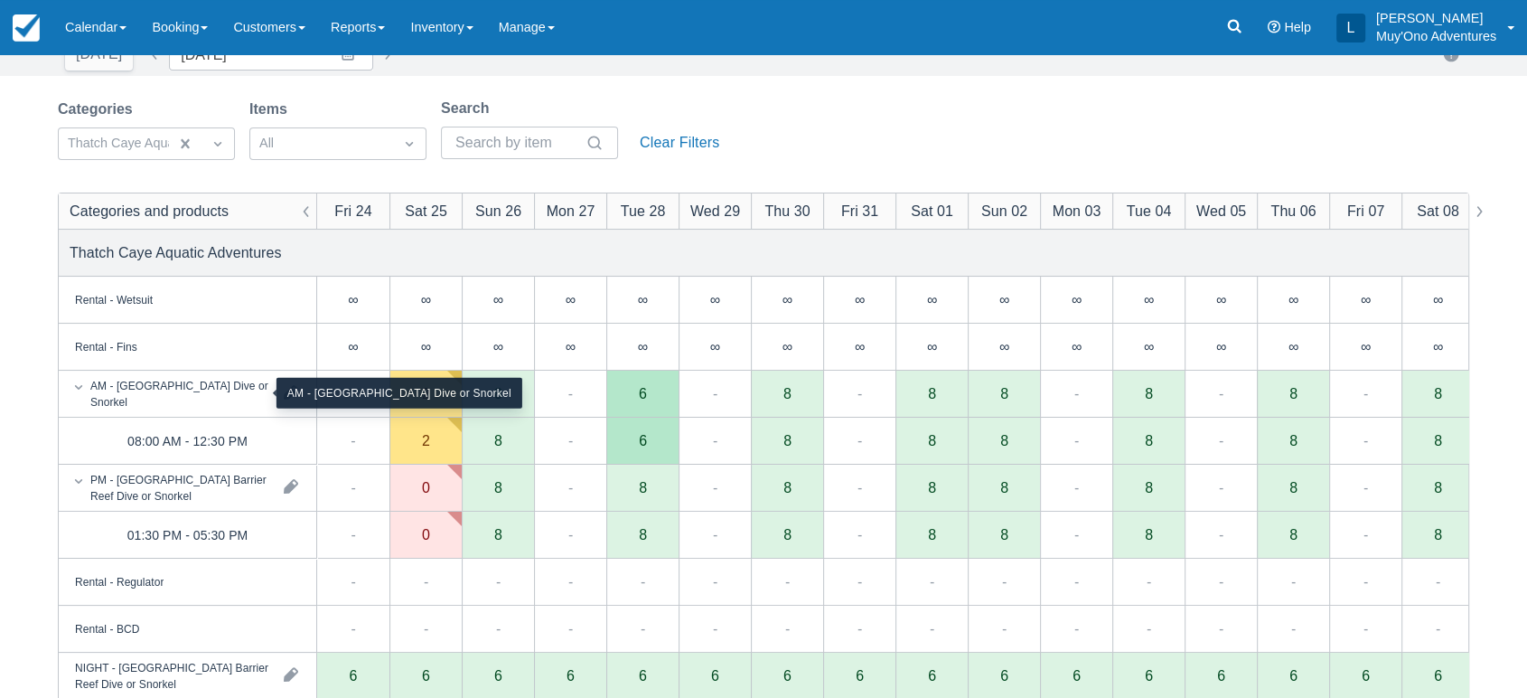
click at [224, 402] on div "AM - [GEOGRAPHIC_DATA] Dive or Snorkel" at bounding box center [179, 393] width 179 height 33
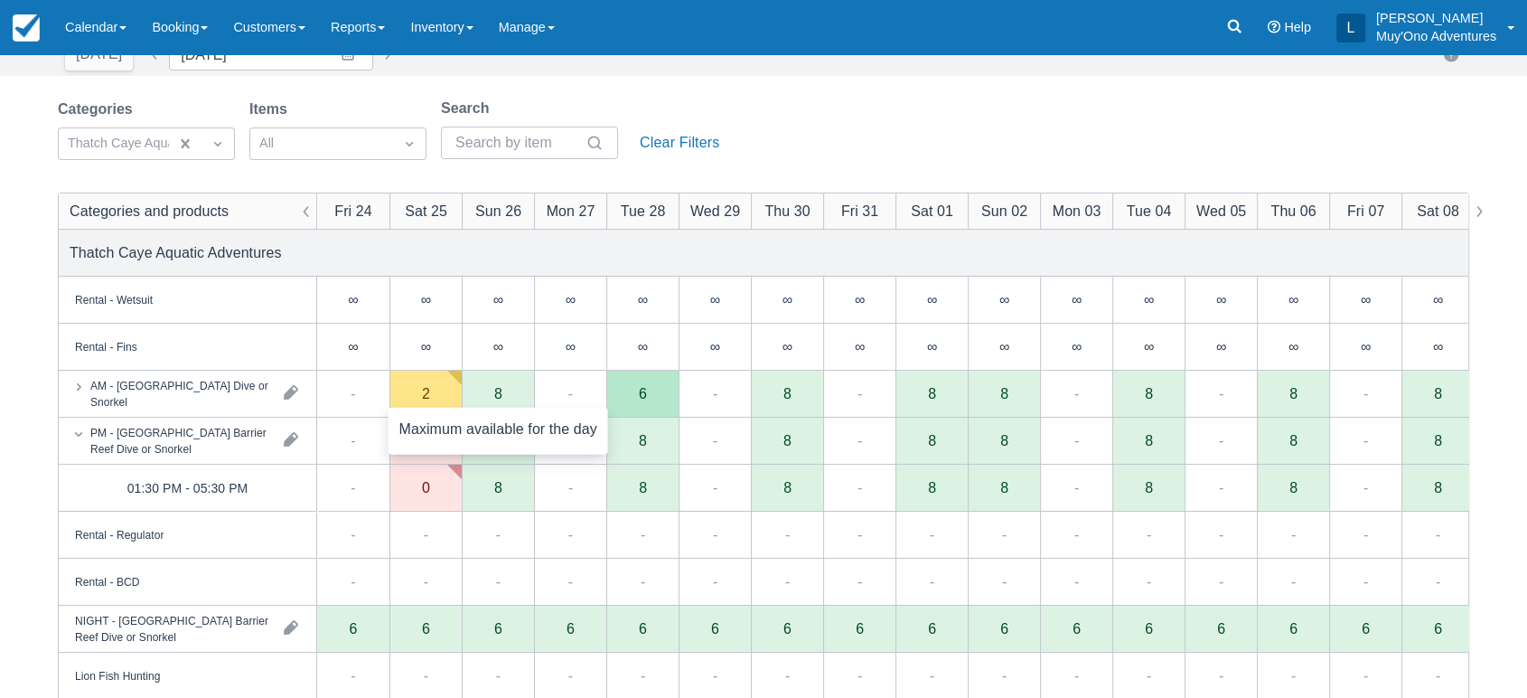
click at [511, 397] on div "8" at bounding box center [498, 393] width 72 height 47
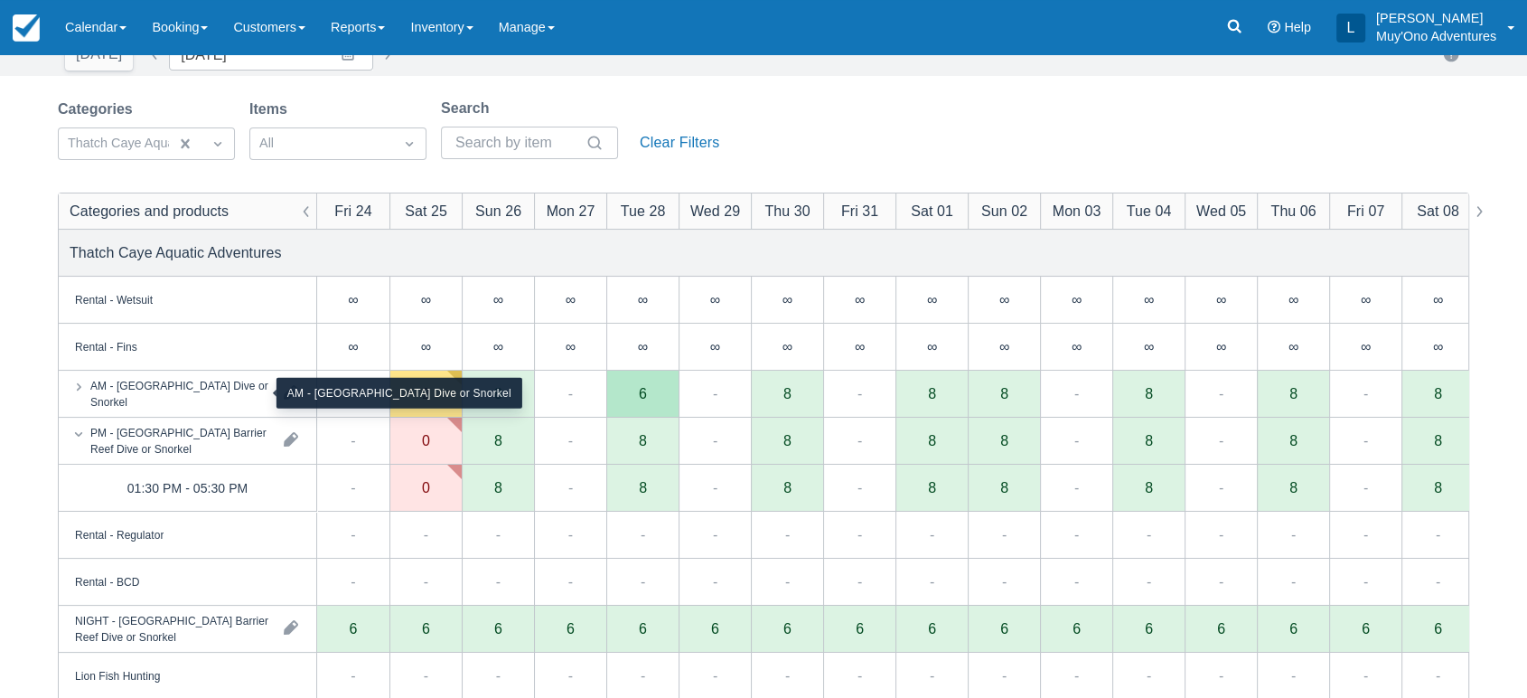
click at [230, 398] on div "AM - [GEOGRAPHIC_DATA] Dive or Snorkel" at bounding box center [179, 393] width 179 height 33
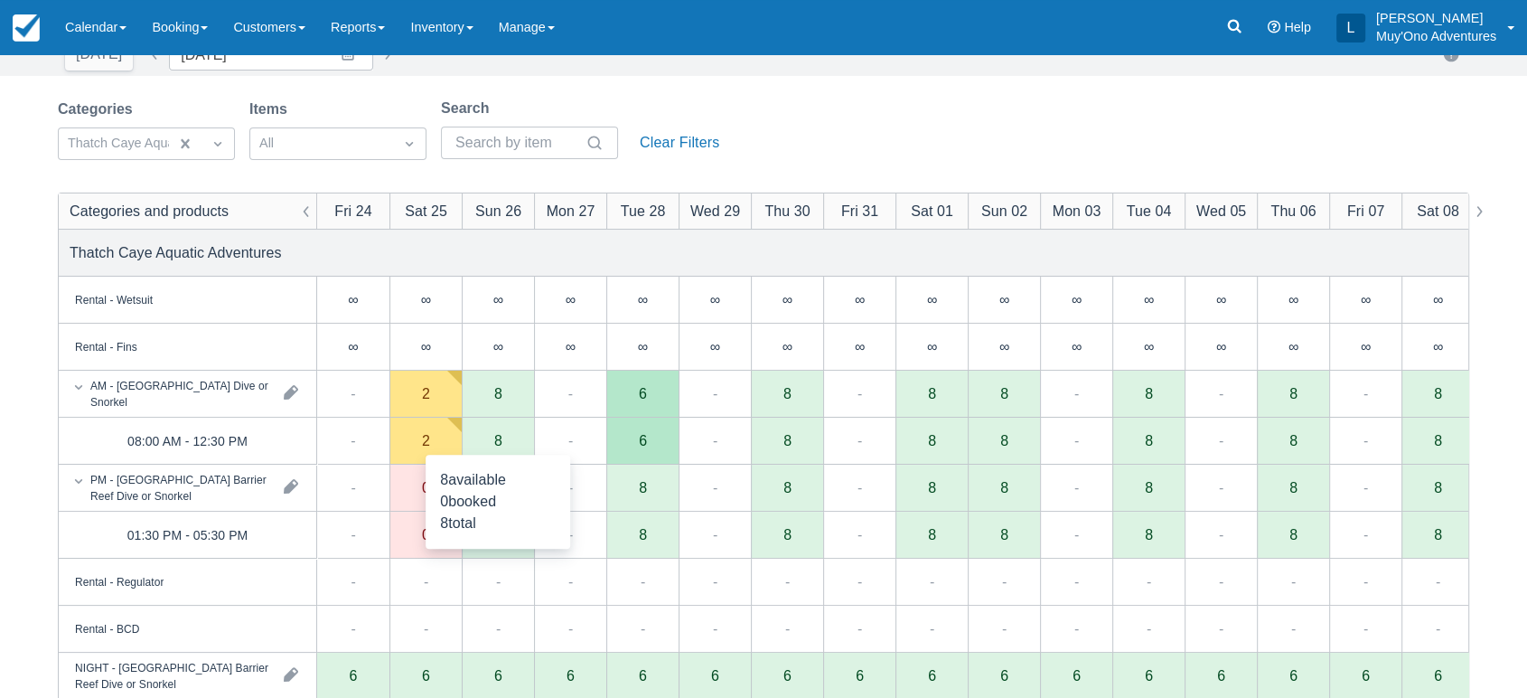
click at [501, 433] on div "8" at bounding box center [498, 440] width 8 height 14
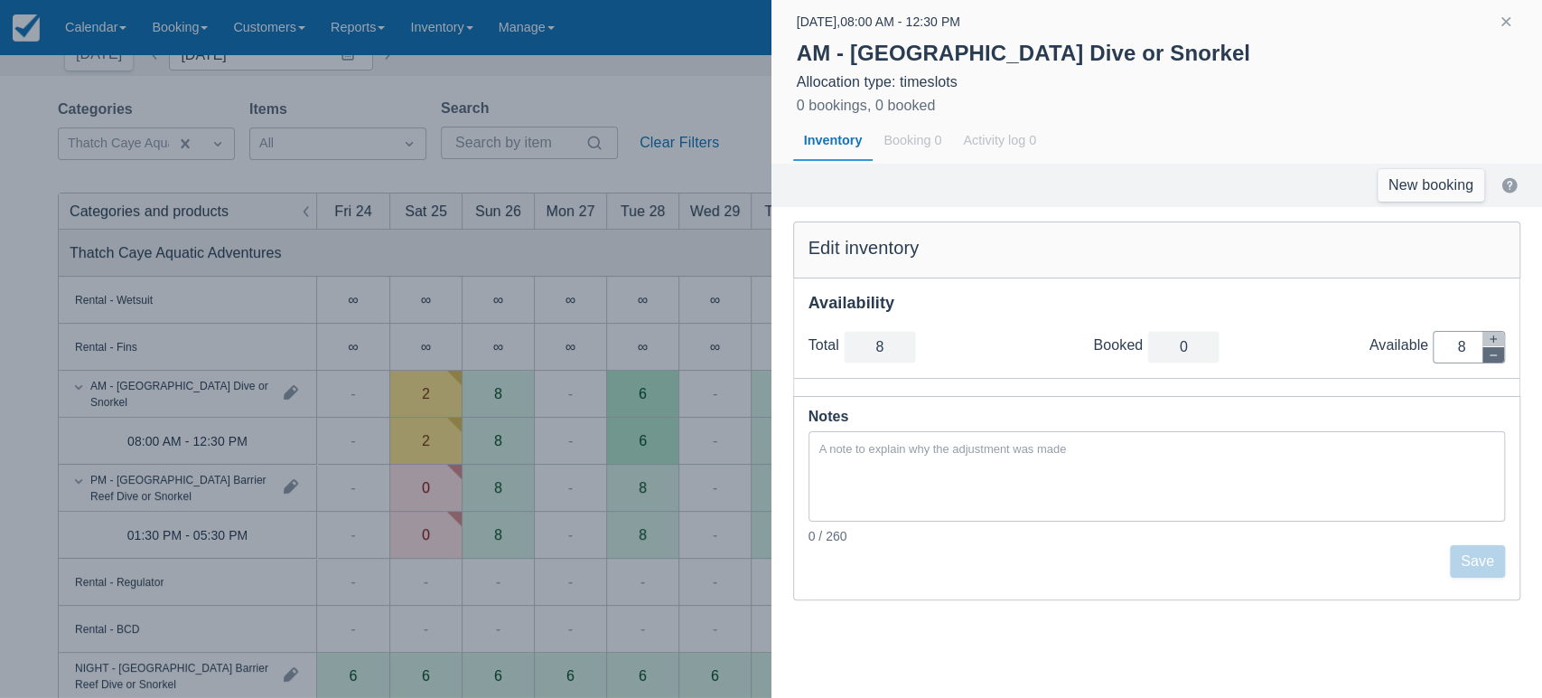
click at [1494, 351] on icon "button" at bounding box center [1493, 355] width 11 height 11
type input "7"
click at [1494, 351] on icon "button" at bounding box center [1493, 355] width 11 height 11
type input "6"
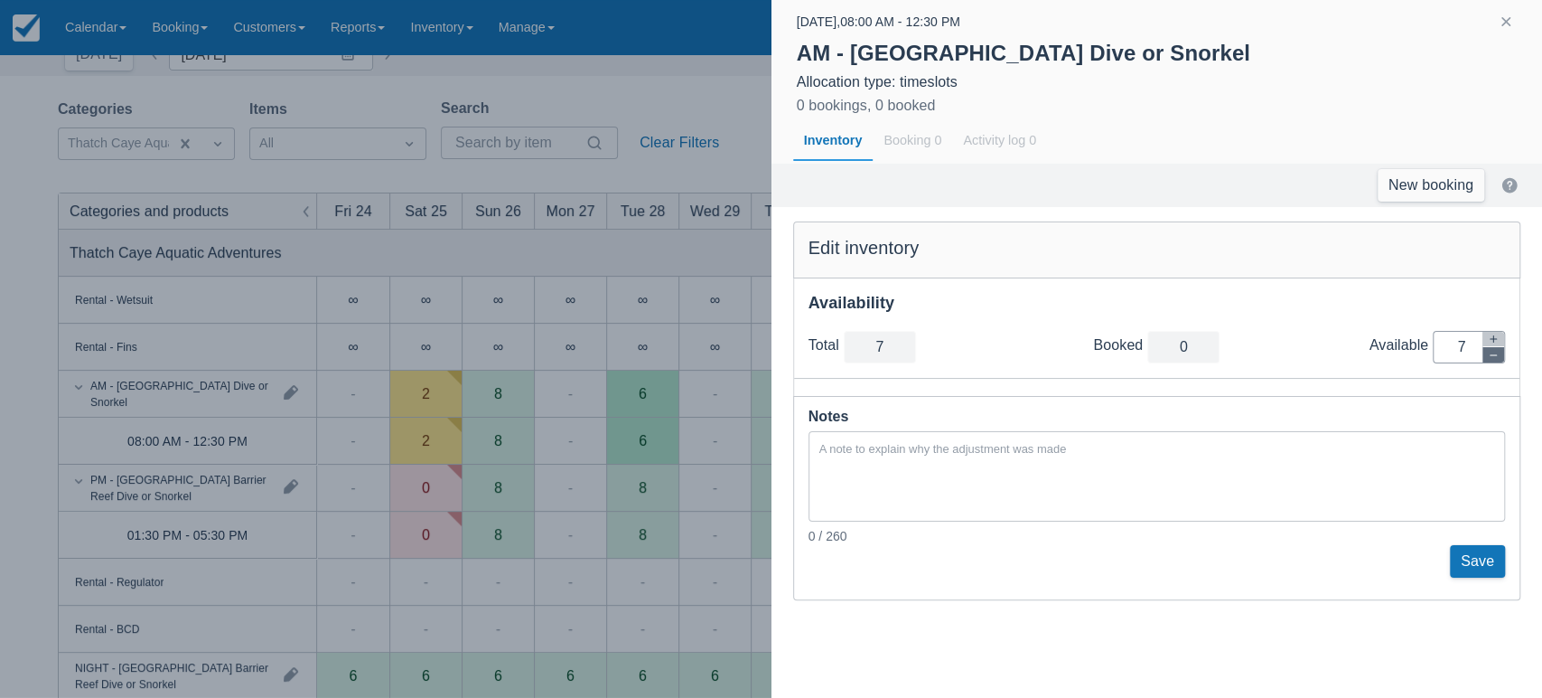
type input "6"
click at [1494, 351] on icon "button" at bounding box center [1493, 355] width 11 height 11
type input "5"
click at [1494, 351] on icon "button" at bounding box center [1493, 355] width 11 height 11
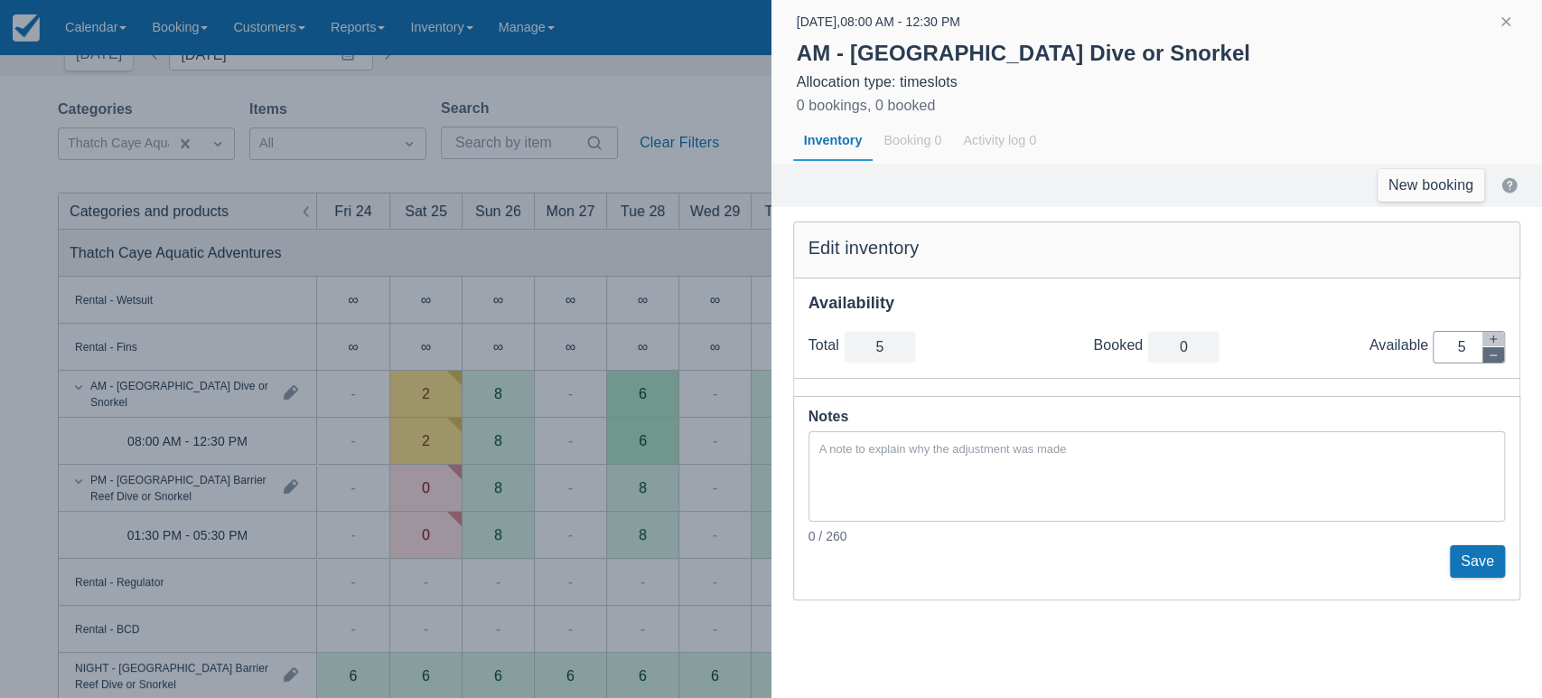
type input "4"
click at [1494, 351] on icon "button" at bounding box center [1493, 355] width 11 height 11
type input "3"
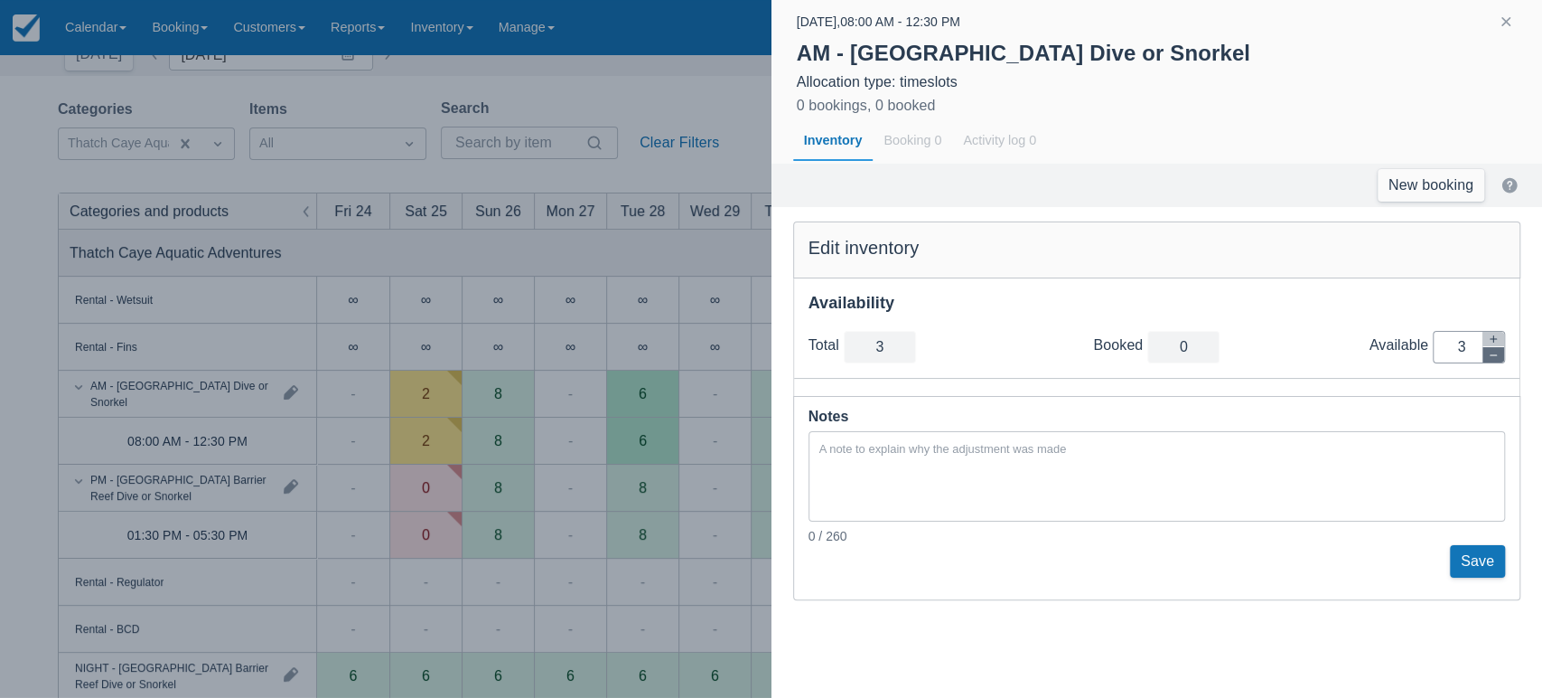
click at [1494, 351] on icon "button" at bounding box center [1493, 355] width 11 height 11
type input "2"
click at [1494, 351] on icon "button" at bounding box center [1493, 355] width 11 height 11
type input "1"
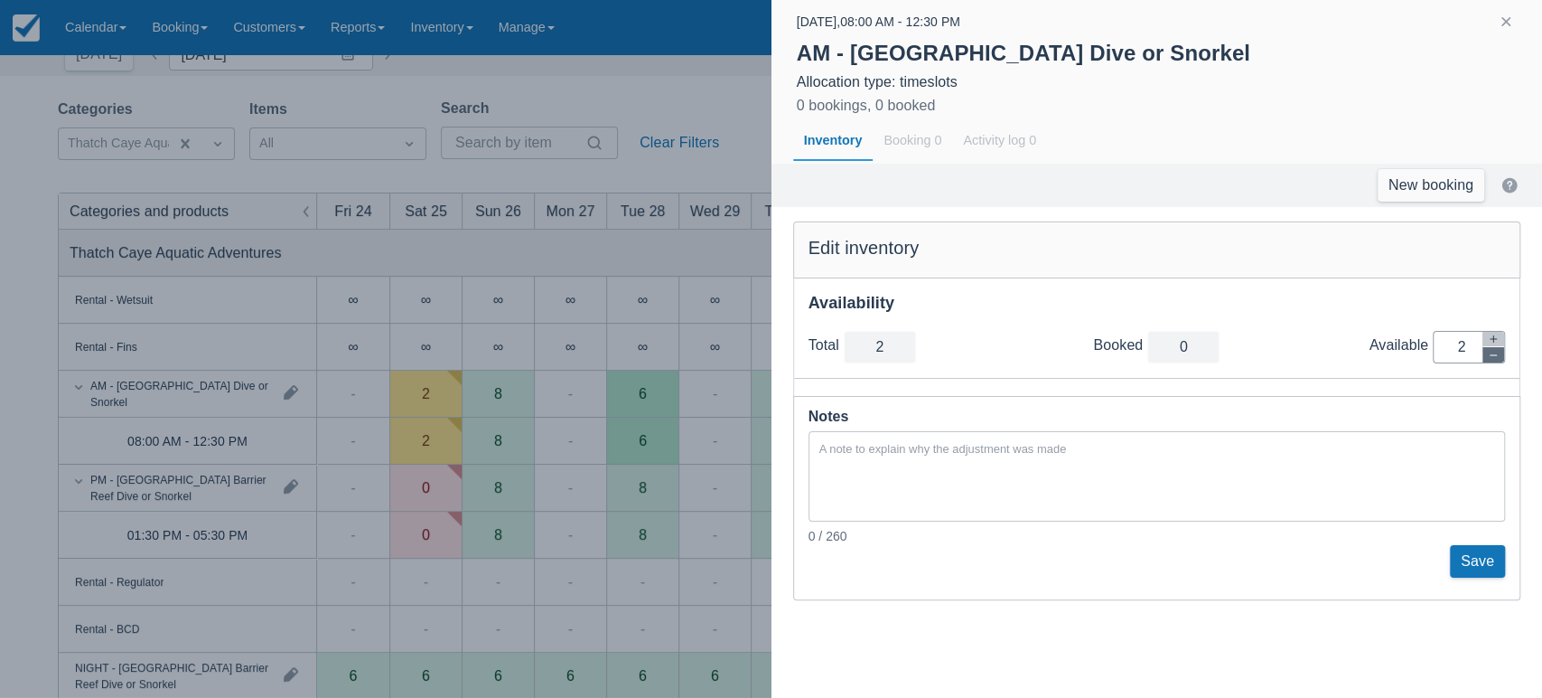
type input "1"
click at [1494, 351] on icon "button" at bounding box center [1493, 355] width 11 height 11
type input "0"
click at [1464, 555] on button "Save" at bounding box center [1477, 561] width 55 height 33
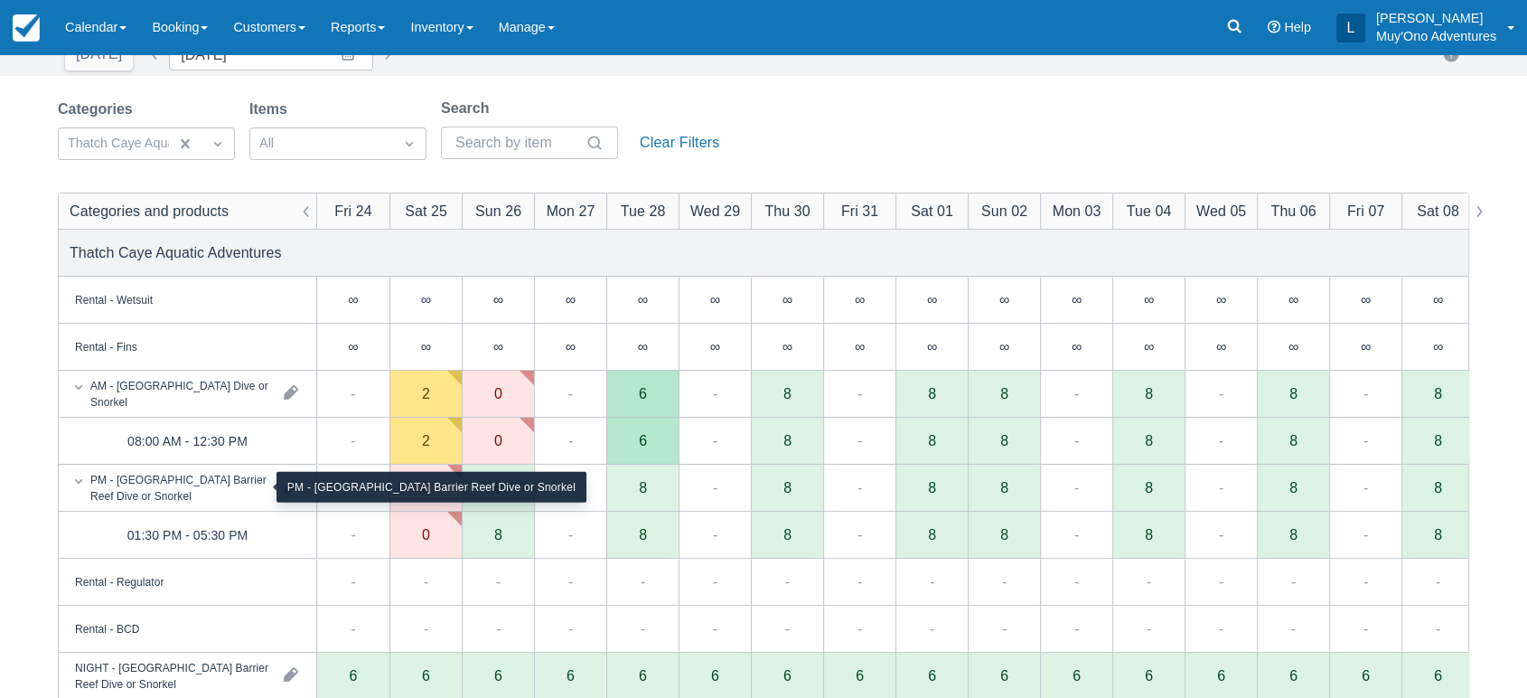
click at [239, 489] on div "PM - [GEOGRAPHIC_DATA] Barrier Reef Dive or Snorkel" at bounding box center [179, 487] width 179 height 33
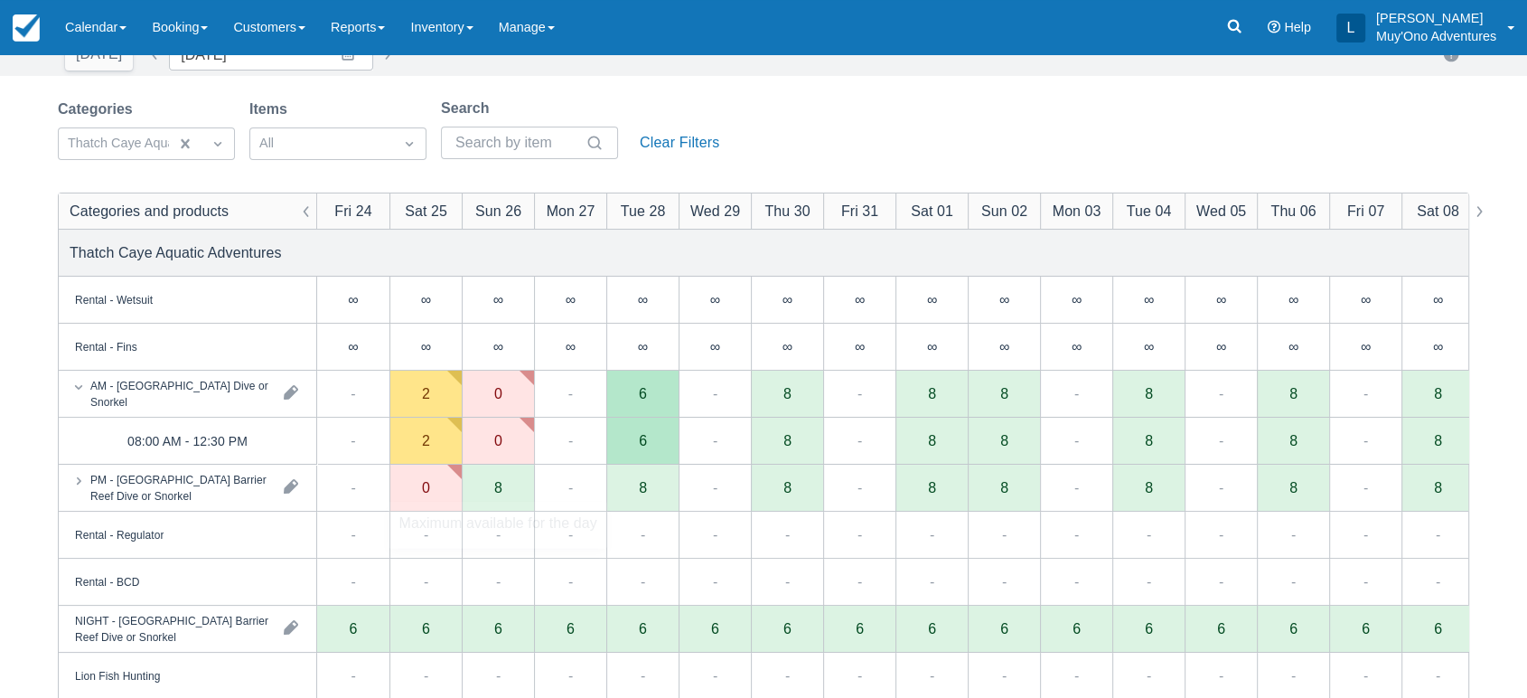
click at [497, 485] on div "8" at bounding box center [498, 487] width 8 height 14
click at [274, 485] on div "PM - [GEOGRAPHIC_DATA] Barrier Reef Dive or Snorkel" at bounding box center [188, 487] width 258 height 46
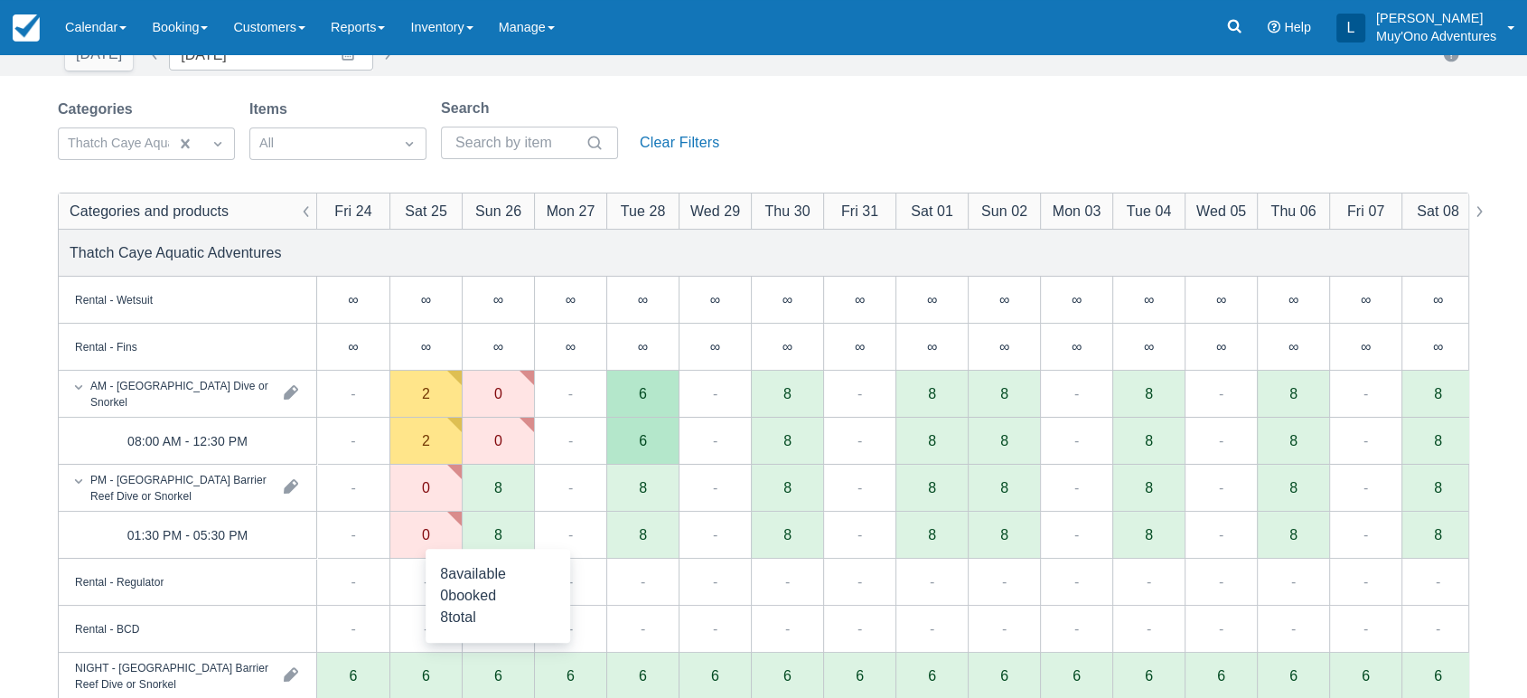
click at [499, 537] on div "8" at bounding box center [498, 534] width 8 height 14
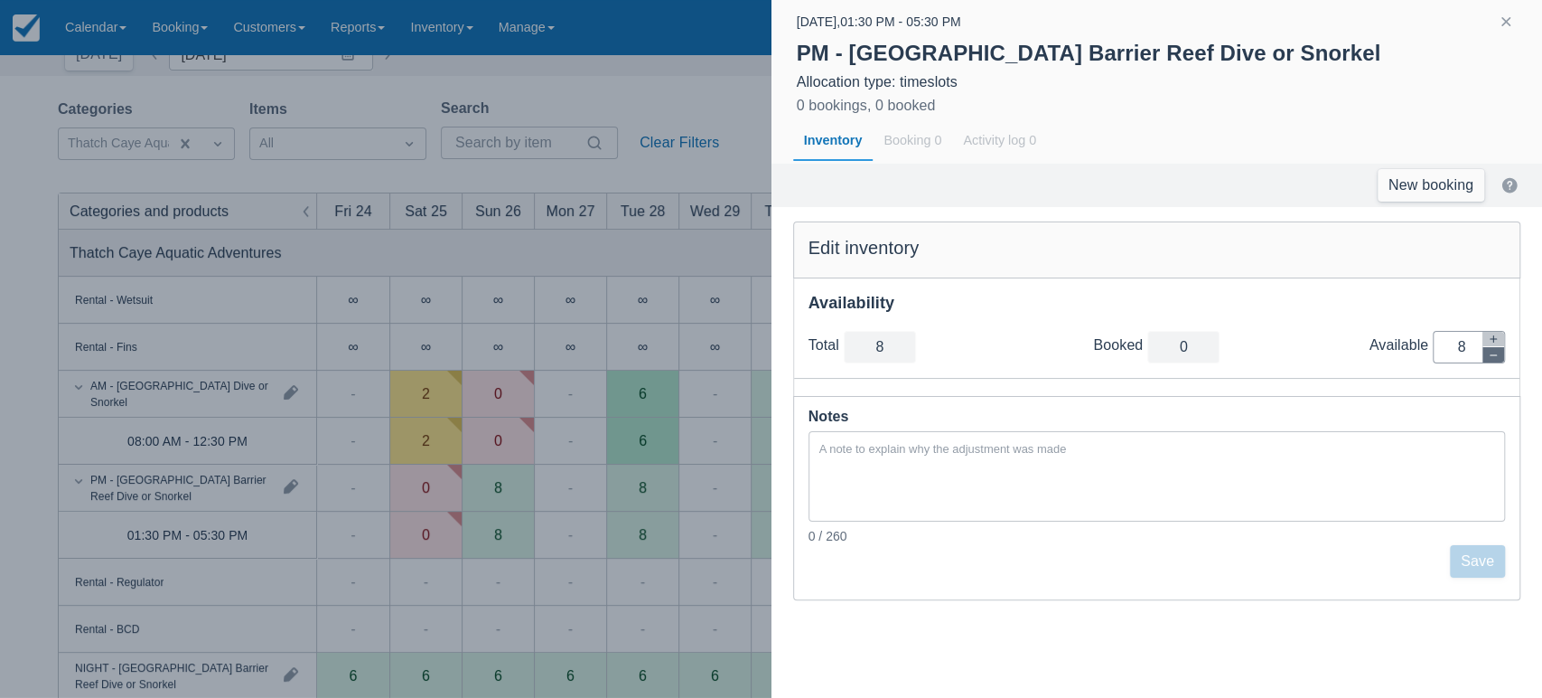
click at [1490, 357] on icon "button" at bounding box center [1493, 355] width 11 height 11
type input "7"
click at [1490, 357] on icon "button" at bounding box center [1493, 355] width 11 height 11
type input "6"
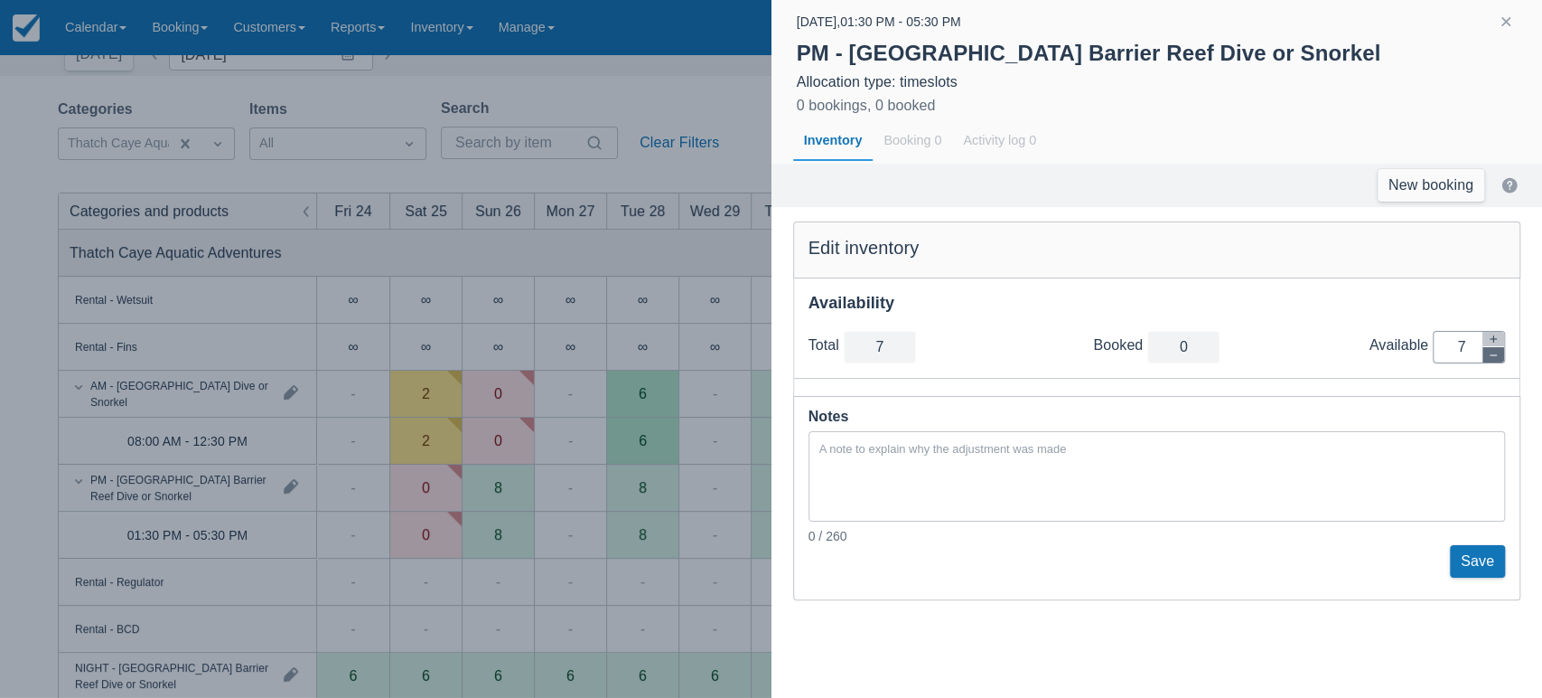
type input "6"
click at [1490, 357] on icon "button" at bounding box center [1493, 355] width 11 height 11
type input "5"
click at [1490, 357] on icon "button" at bounding box center [1493, 355] width 11 height 11
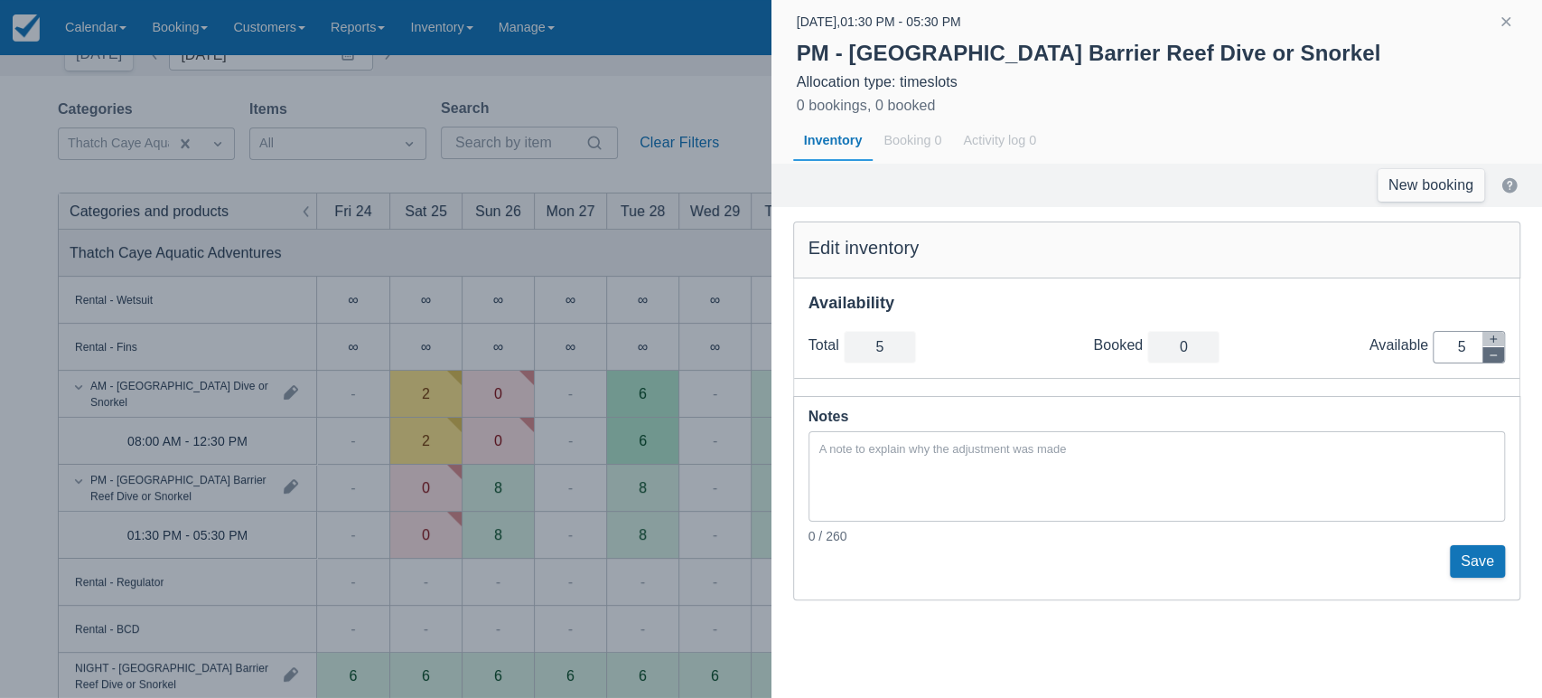
type input "4"
click at [1490, 357] on icon "button" at bounding box center [1493, 355] width 11 height 11
type input "3"
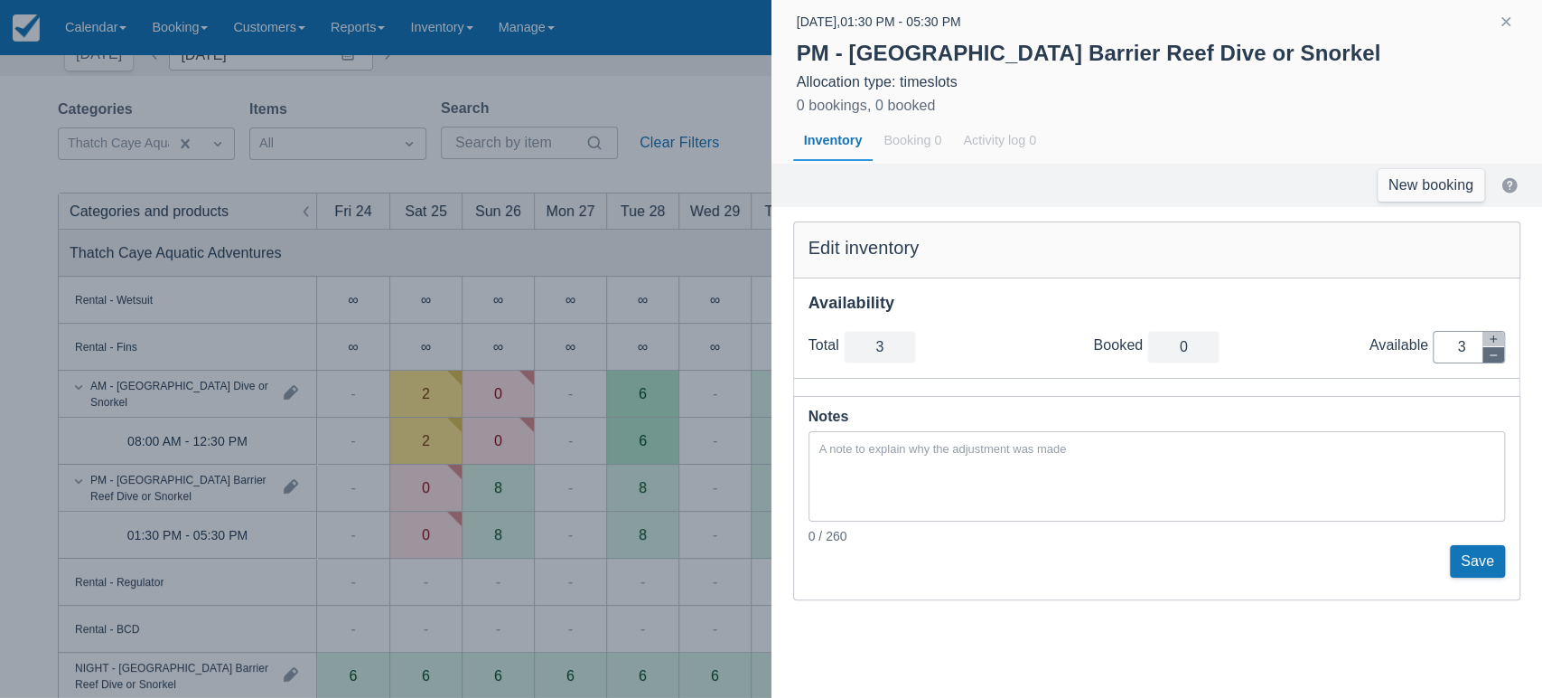
click at [1490, 357] on icon "button" at bounding box center [1493, 355] width 11 height 11
type input "2"
click at [1490, 357] on icon "button" at bounding box center [1493, 355] width 11 height 11
type input "1"
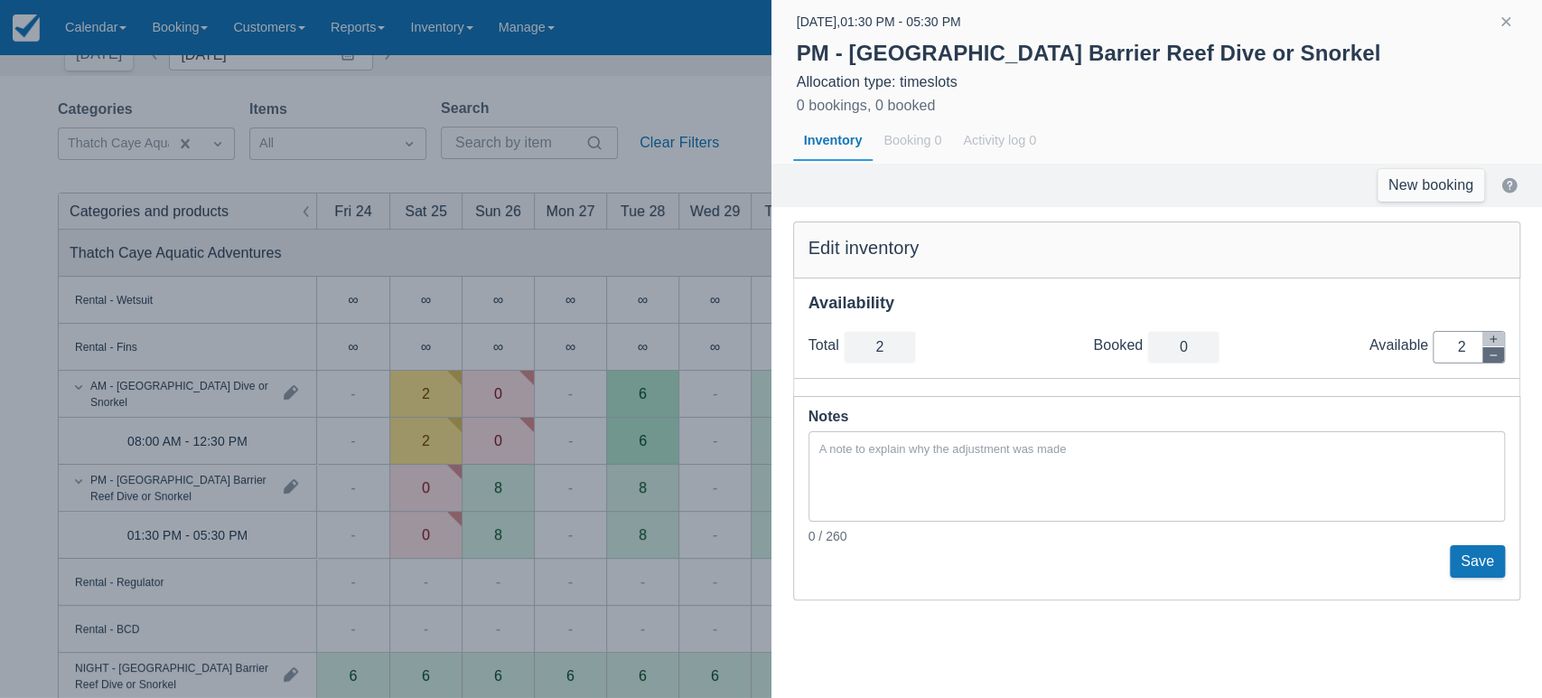
type input "1"
click at [1490, 357] on icon "button" at bounding box center [1493, 355] width 11 height 11
type input "0"
click at [1457, 555] on button "Save" at bounding box center [1477, 561] width 55 height 33
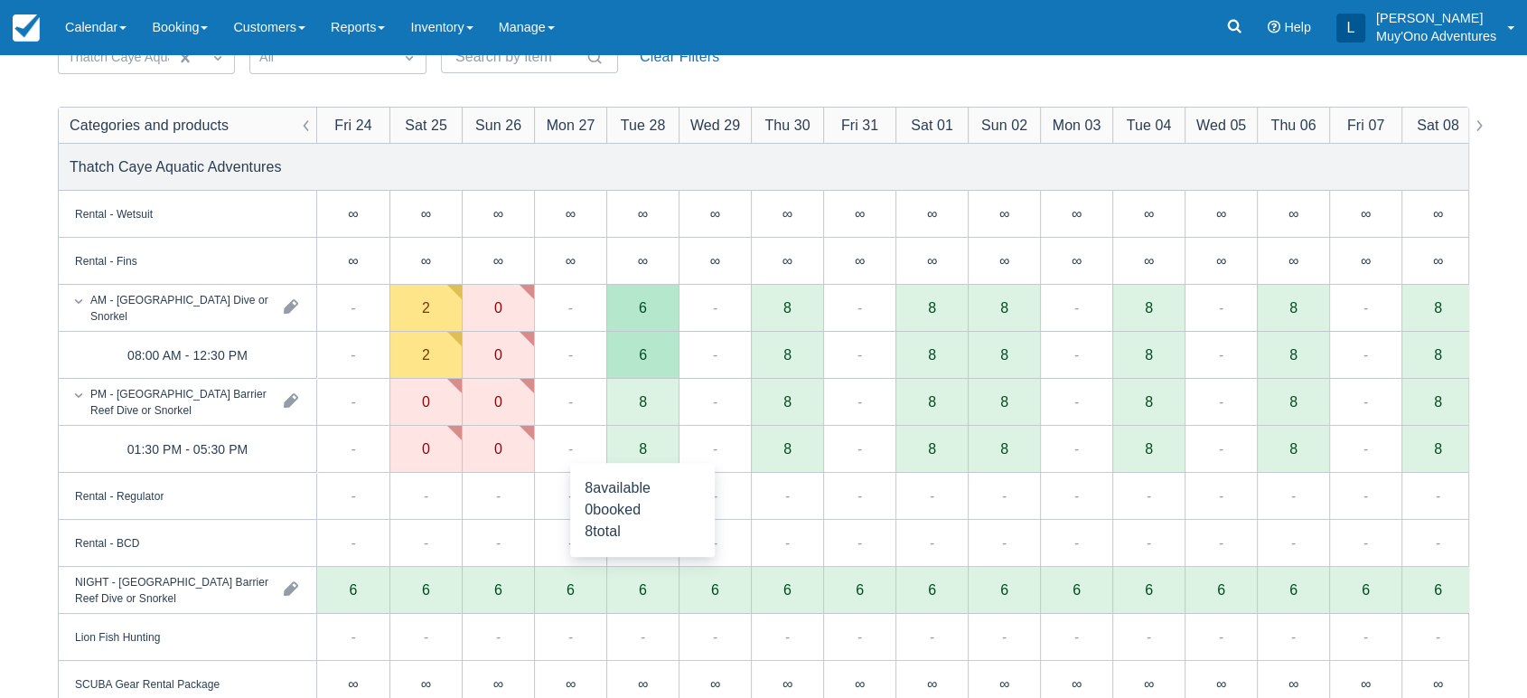
scroll to position [0, 0]
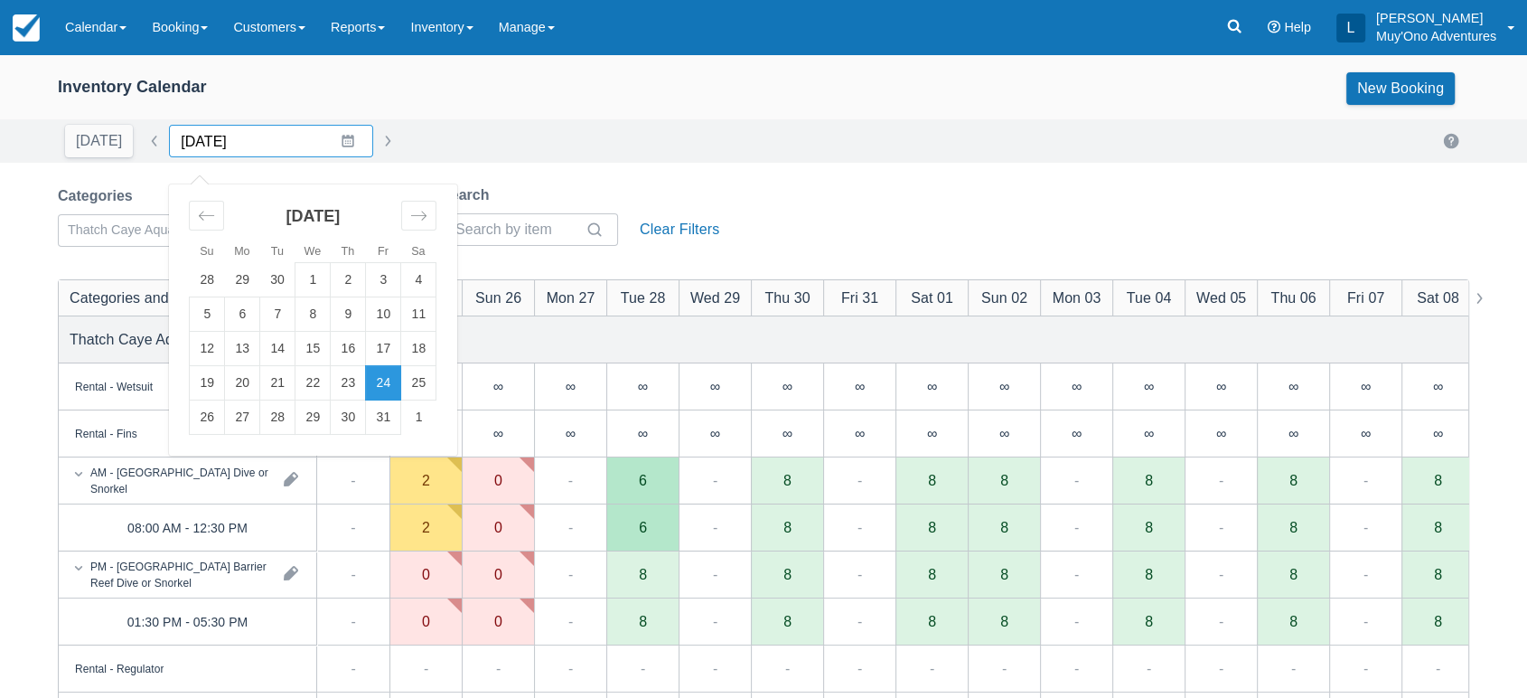
click at [325, 143] on input "[DATE]" at bounding box center [271, 141] width 204 height 33
click at [202, 207] on icon "Move backward to switch to the previous month." at bounding box center [206, 215] width 17 height 17
click at [231, 387] on td "22" at bounding box center [242, 383] width 35 height 34
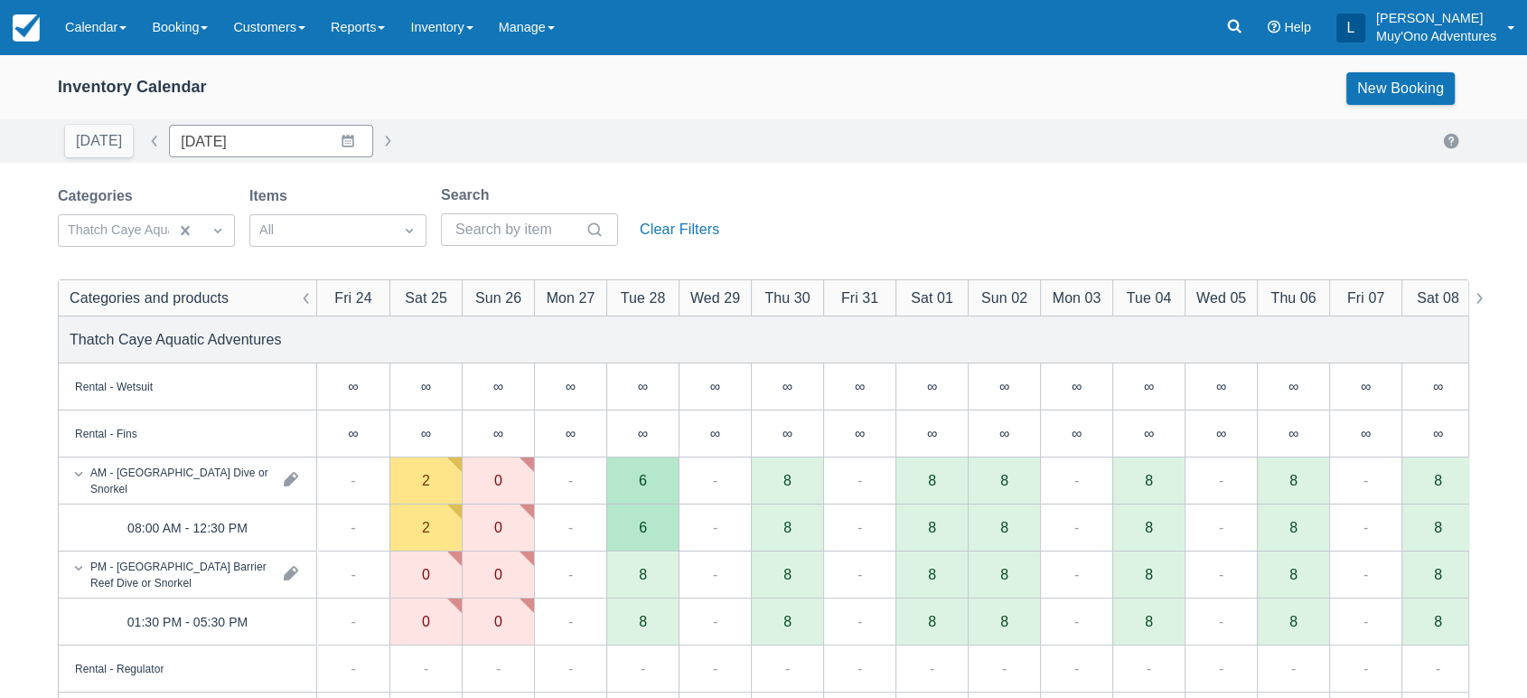
type input "[DATE]"
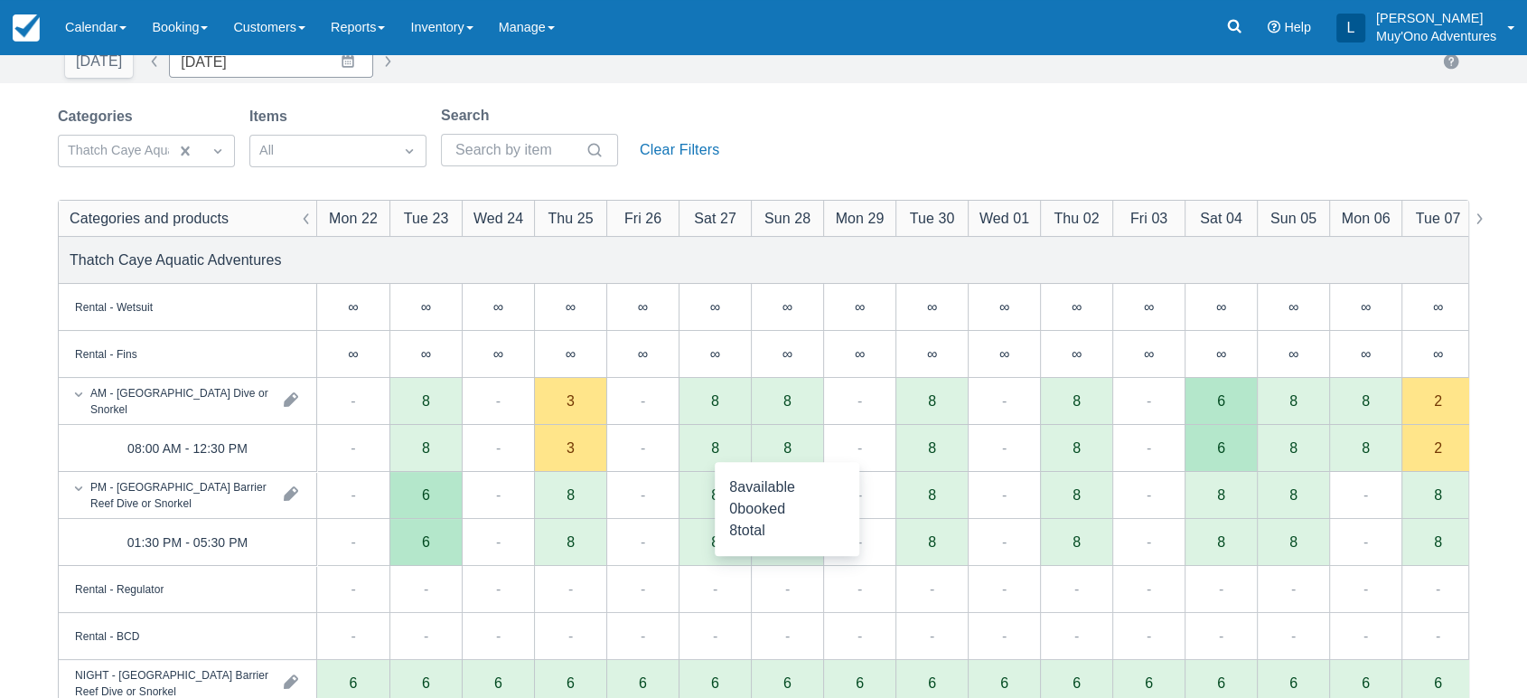
scroll to position [80, 0]
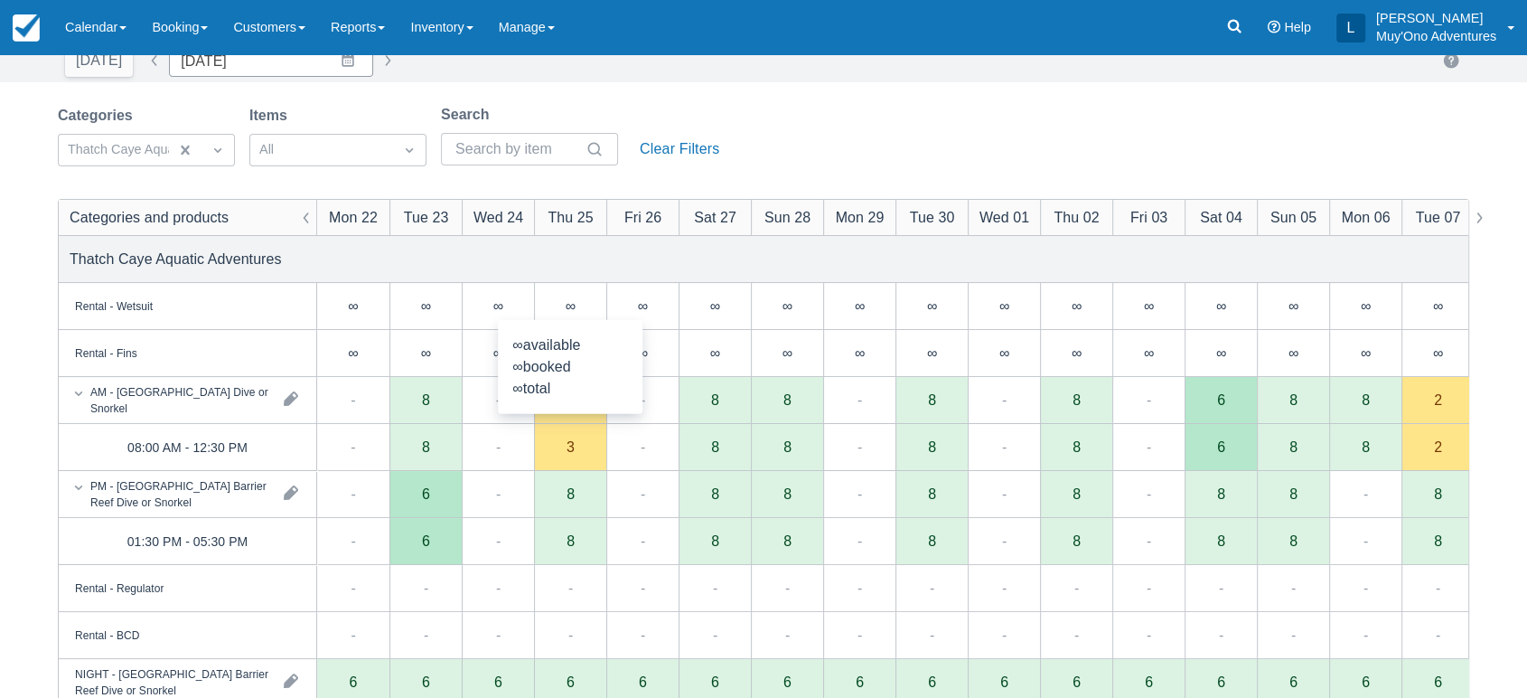
click at [856, 152] on div "Categories Thatch Caye Aquatic Adventures Items All Search Clear Filters" at bounding box center [763, 140] width 1411 height 73
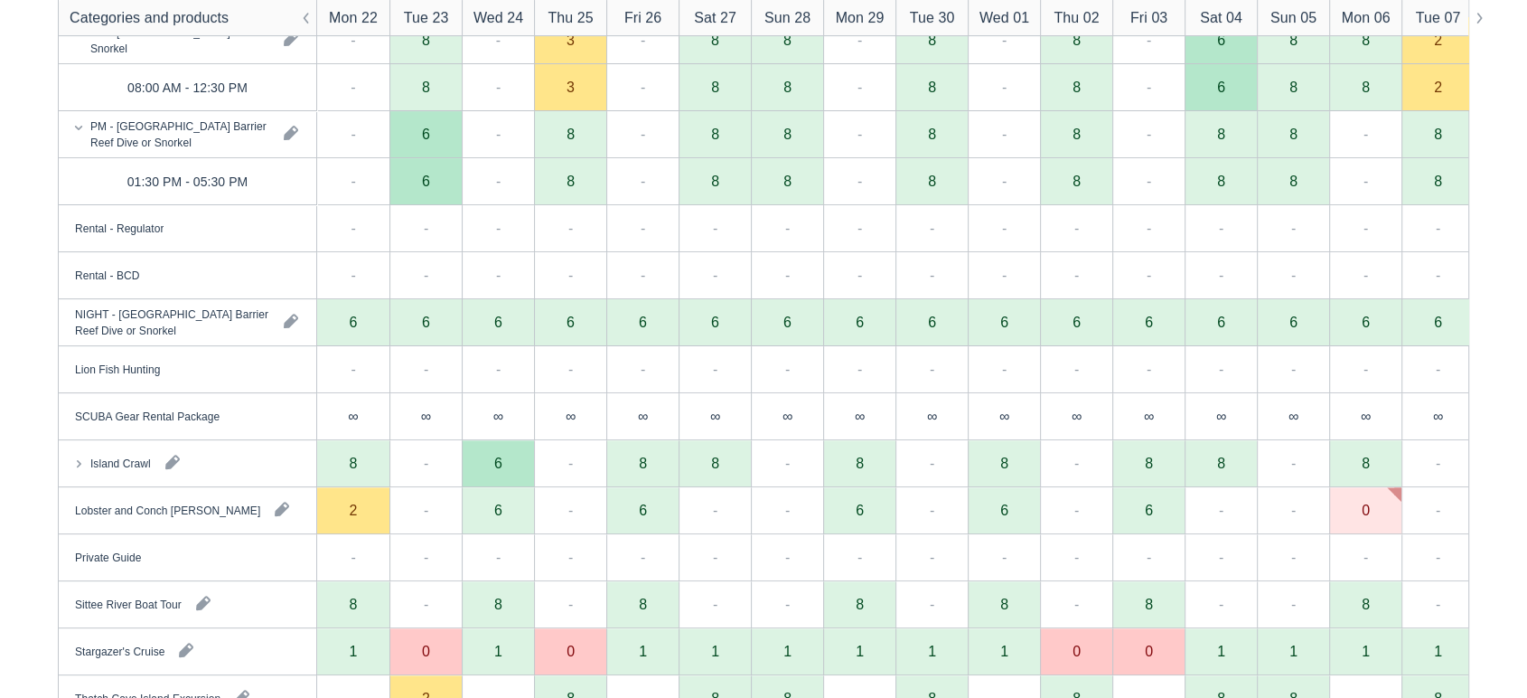
scroll to position [441, 0]
click at [237, 476] on div "Island Crawl" at bounding box center [188, 462] width 258 height 46
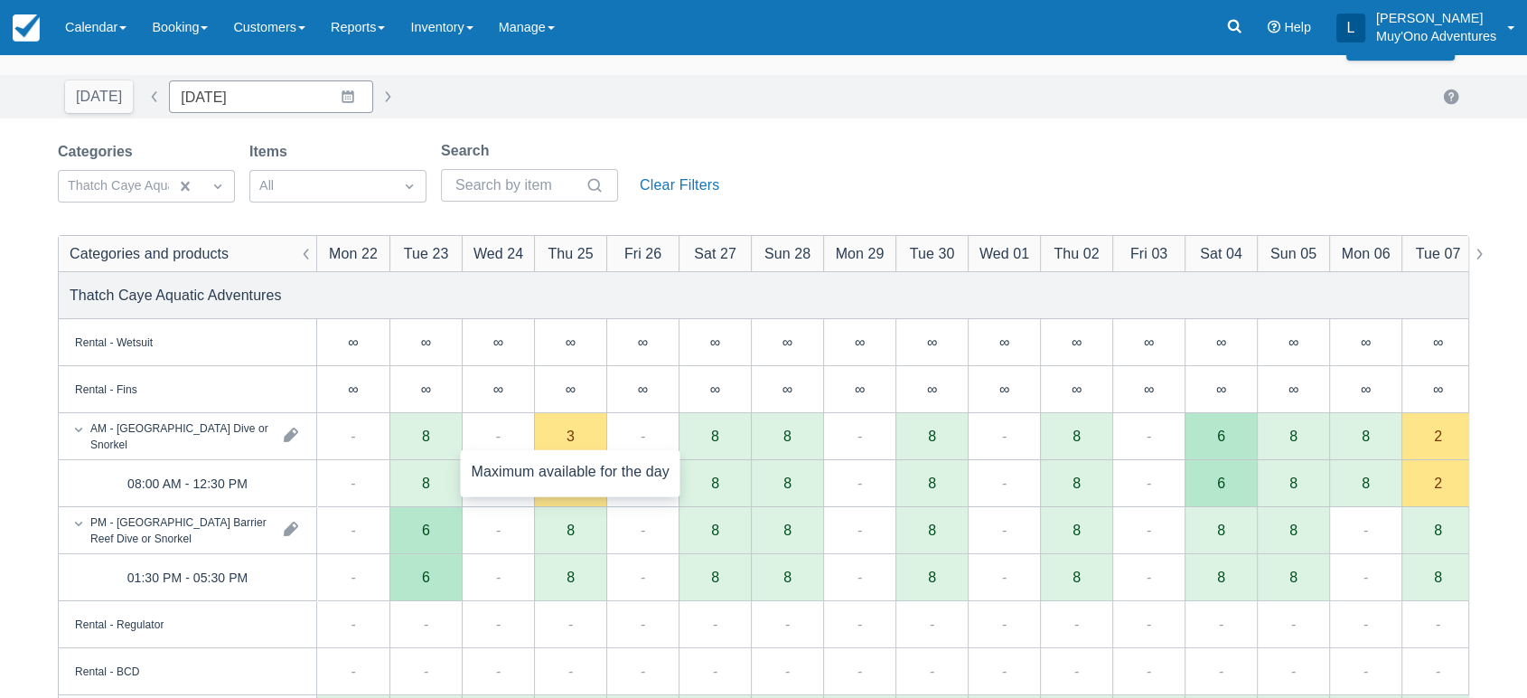
scroll to position [34, 0]
